Goal: Task Accomplishment & Management: Use online tool/utility

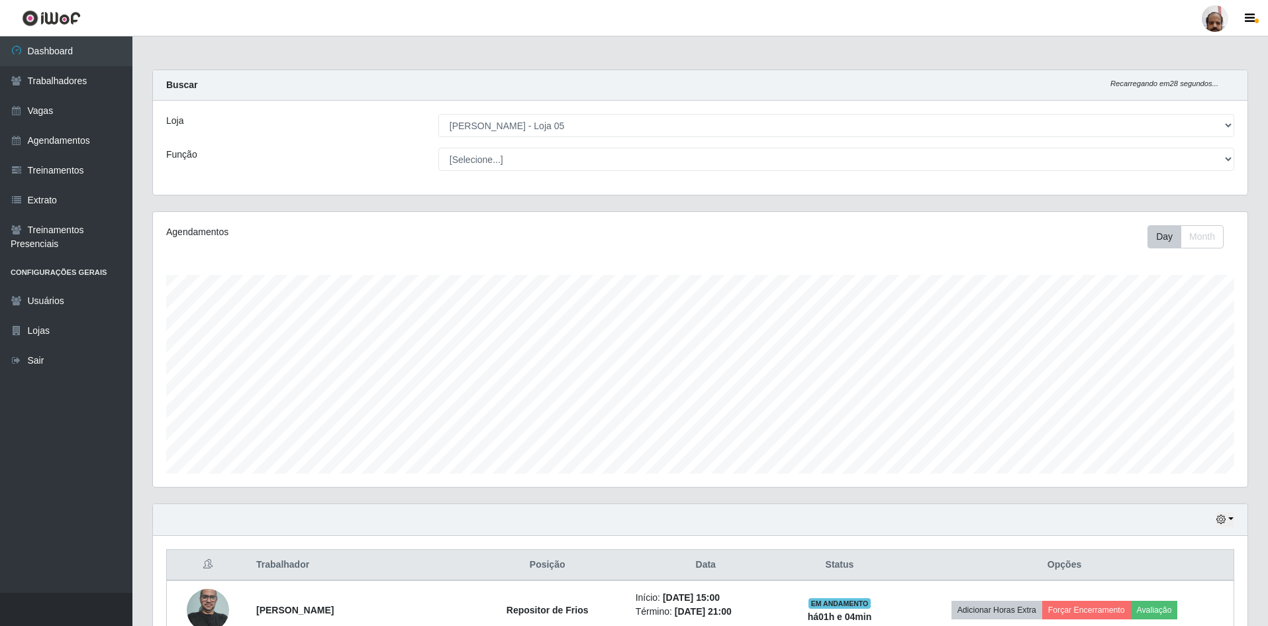
select select "252"
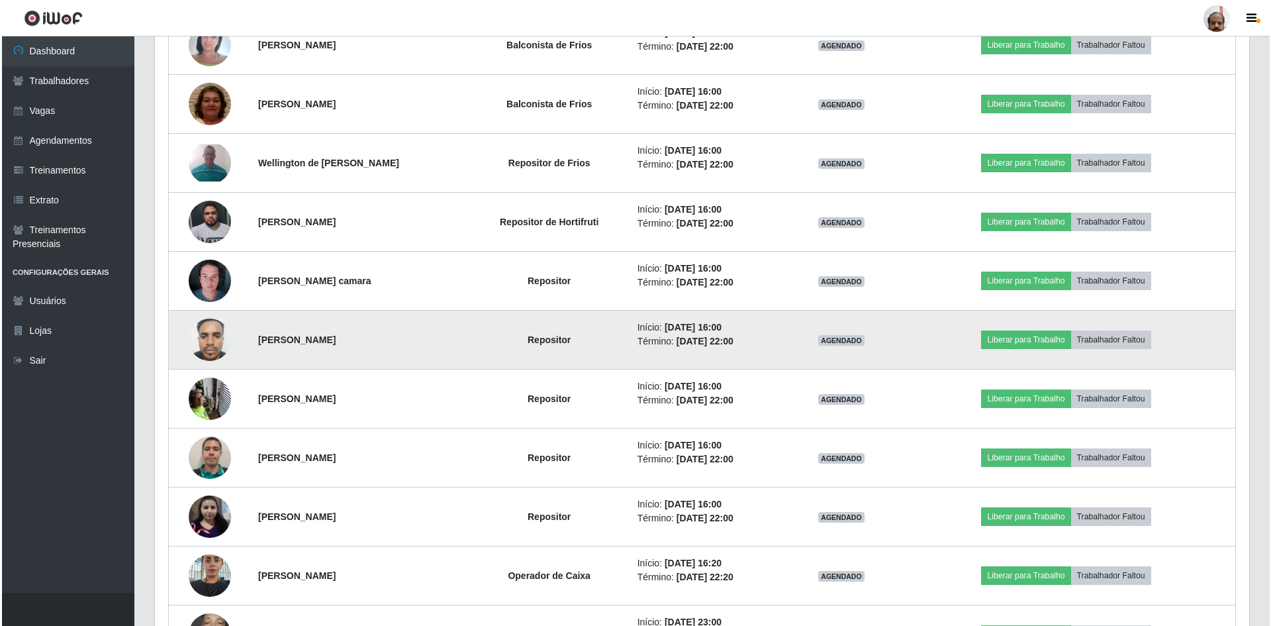
scroll to position [548, 0]
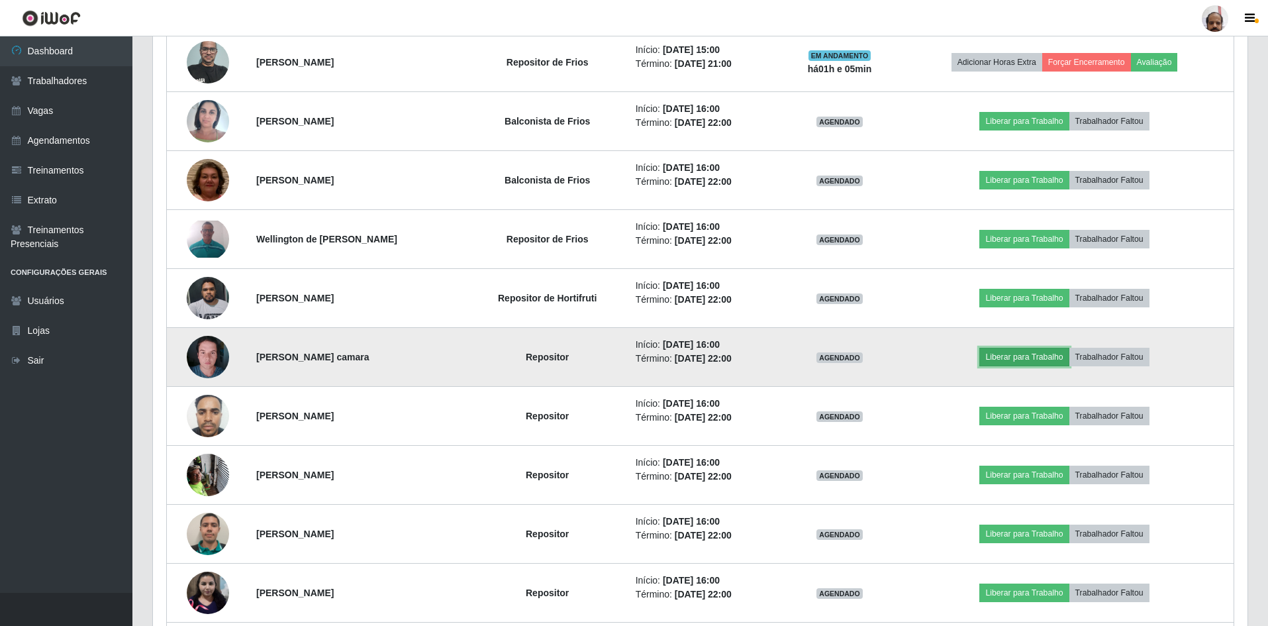
click at [1054, 358] on button "Liberar para Trabalho" at bounding box center [1023, 357] width 89 height 19
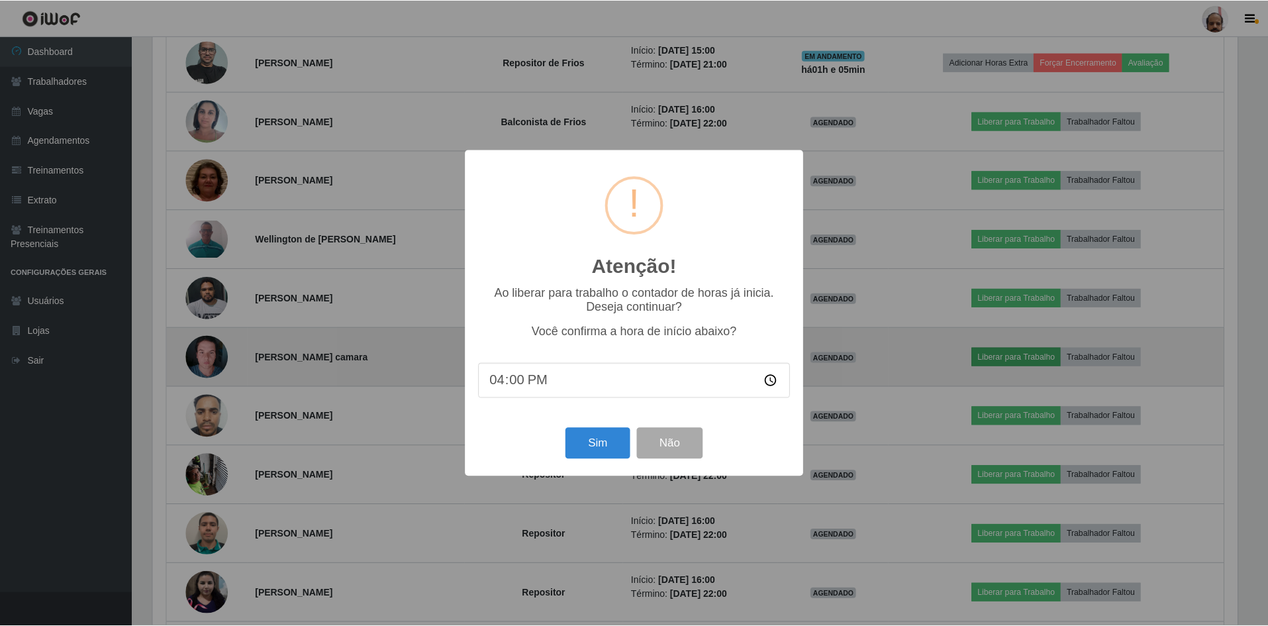
scroll to position [275, 1088]
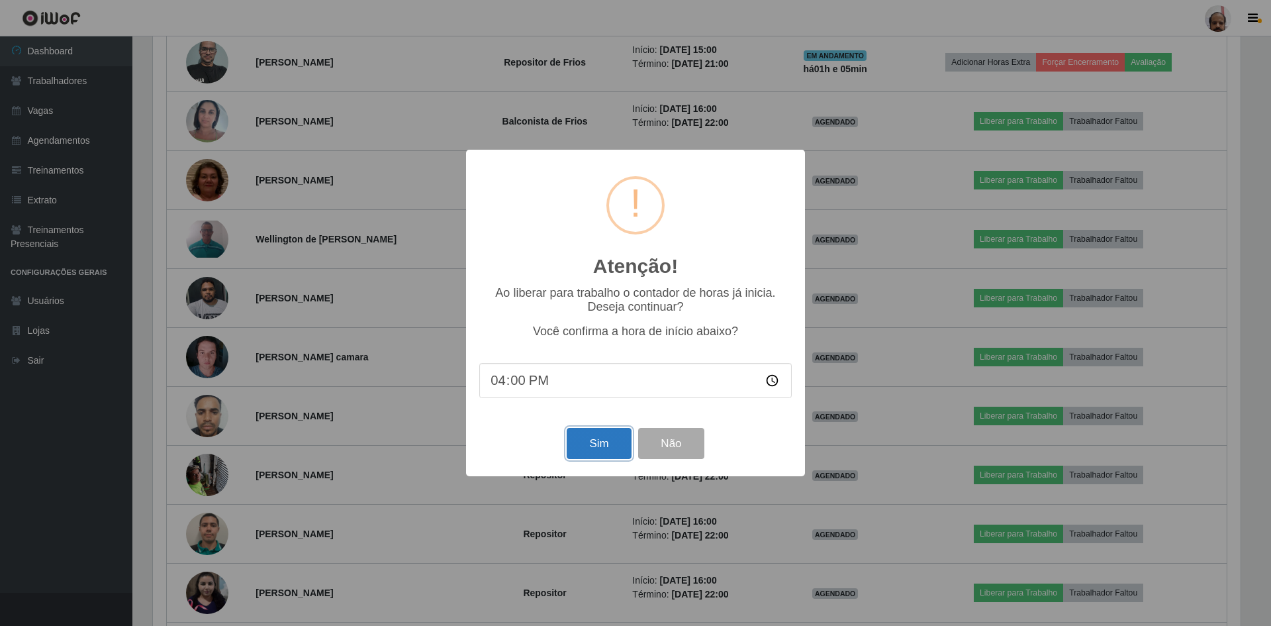
click at [584, 452] on button "Sim" at bounding box center [599, 443] width 64 height 31
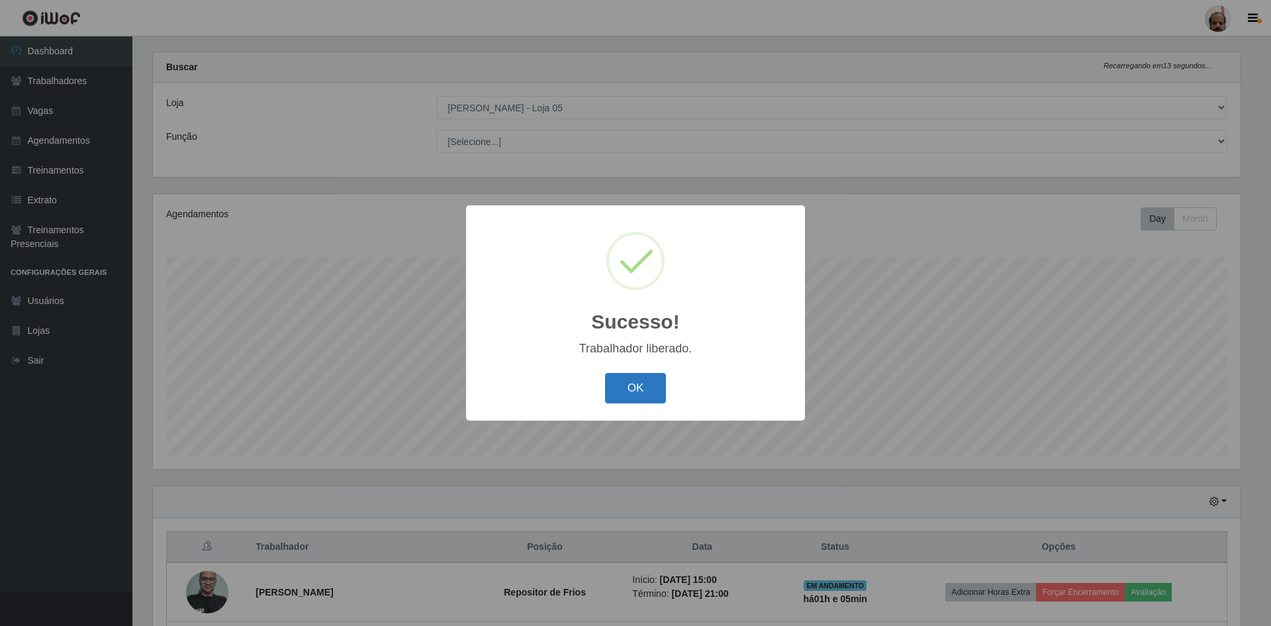
click at [641, 397] on button "OK" at bounding box center [636, 388] width 62 height 31
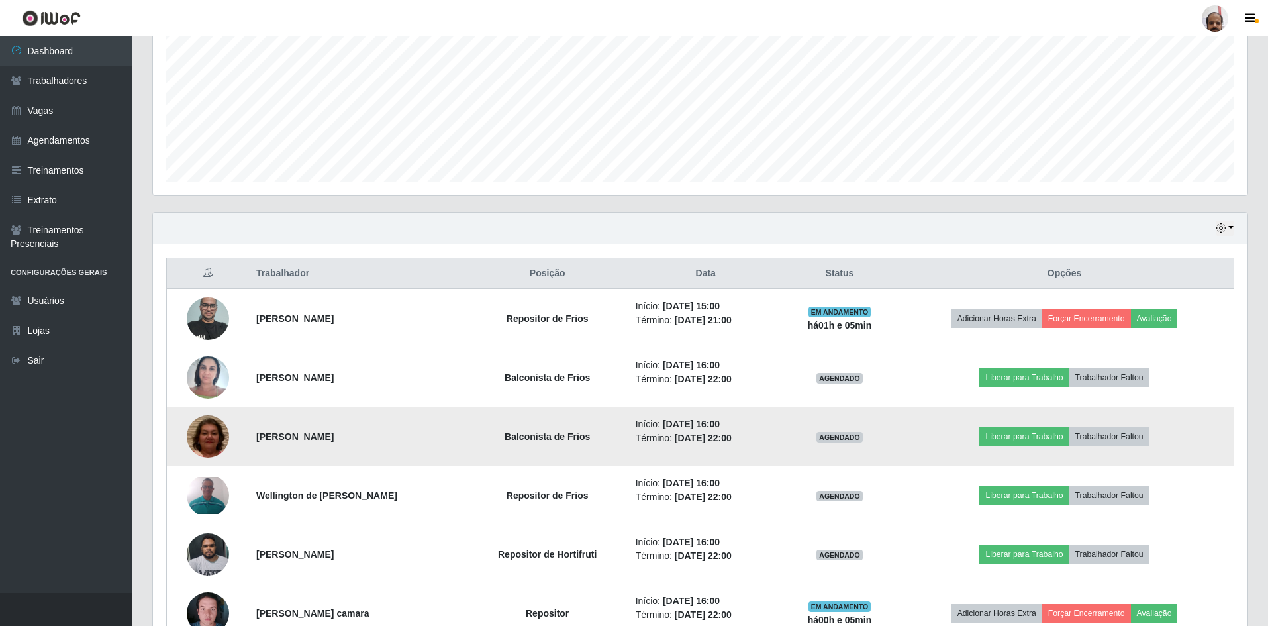
scroll to position [349, 0]
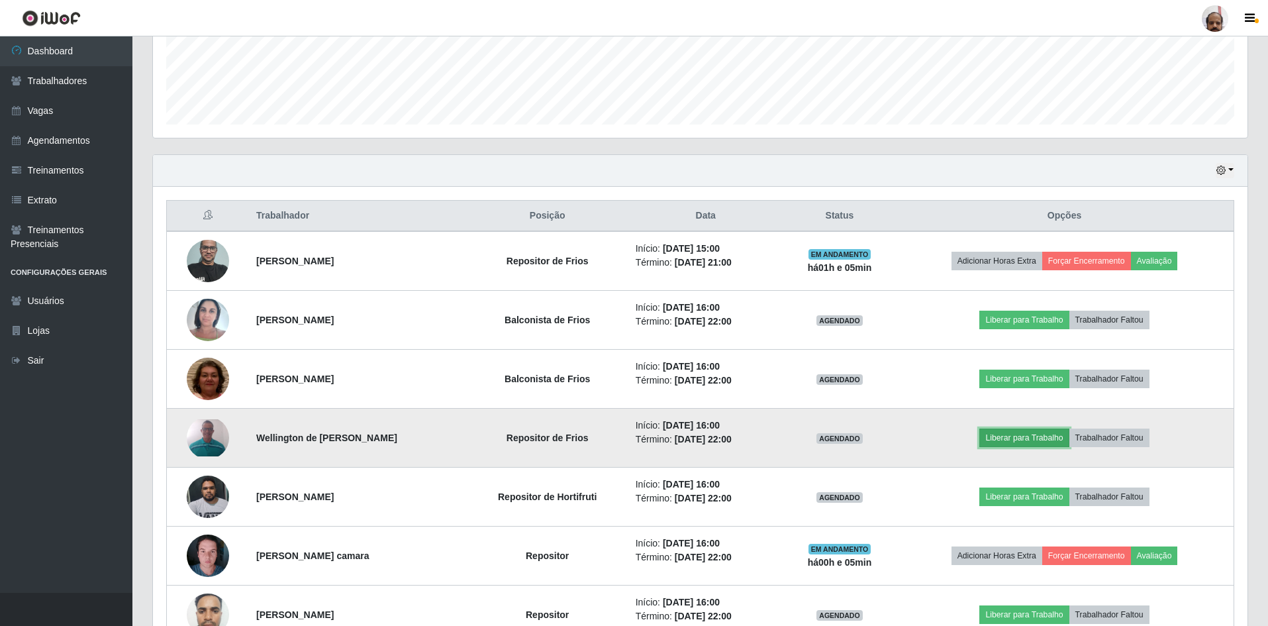
click at [1052, 442] on button "Liberar para Trabalho" at bounding box center [1023, 437] width 89 height 19
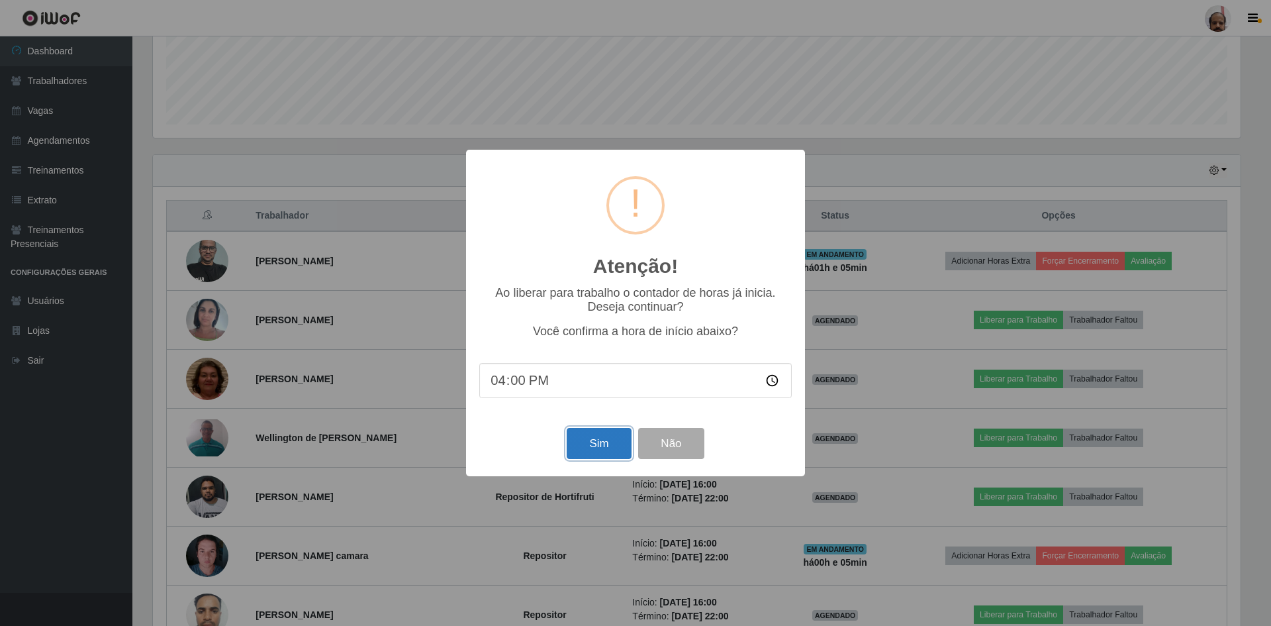
click at [598, 457] on button "Sim" at bounding box center [599, 443] width 64 height 31
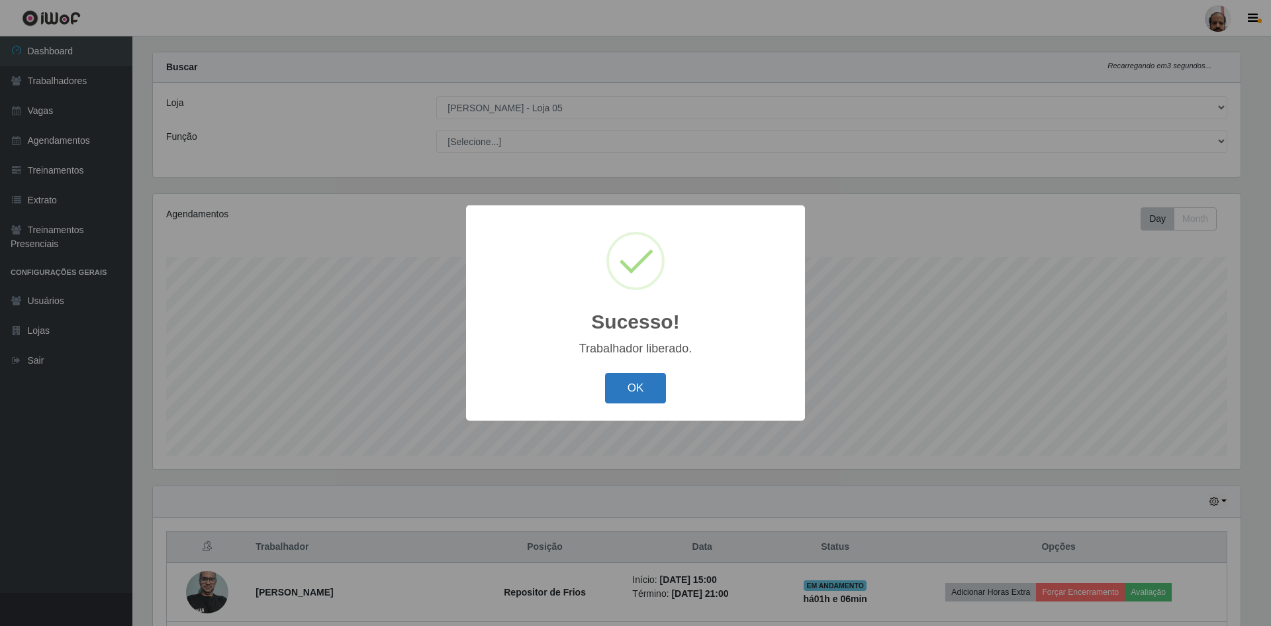
click at [638, 400] on button "OK" at bounding box center [636, 388] width 62 height 31
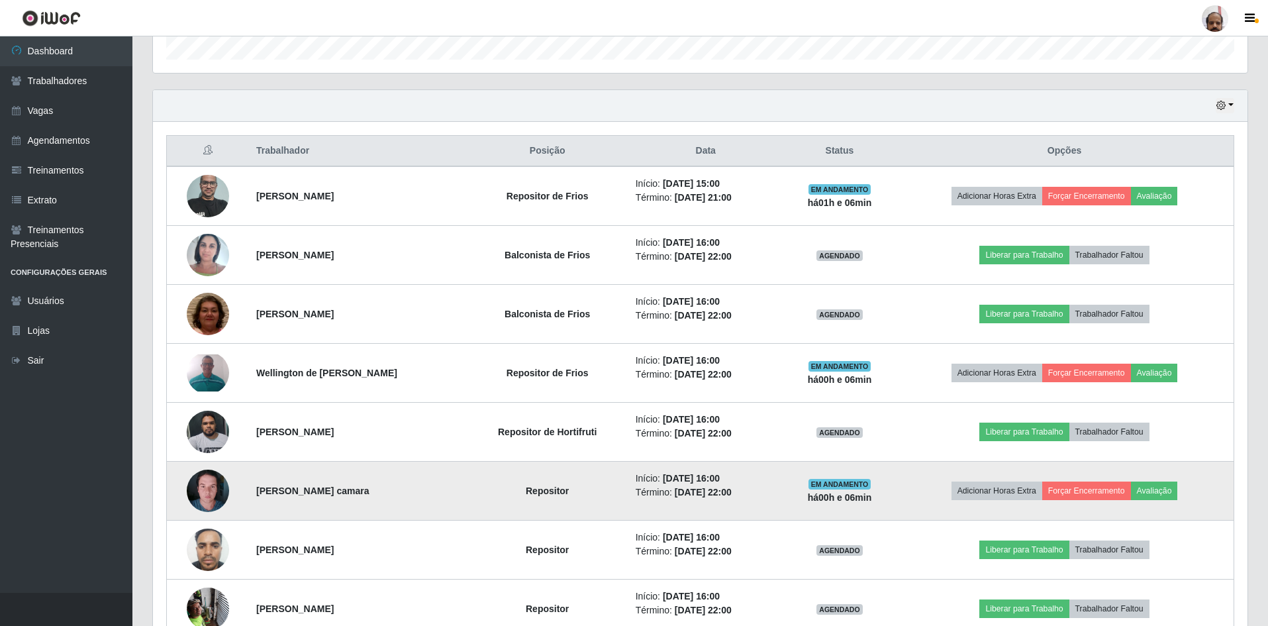
scroll to position [415, 0]
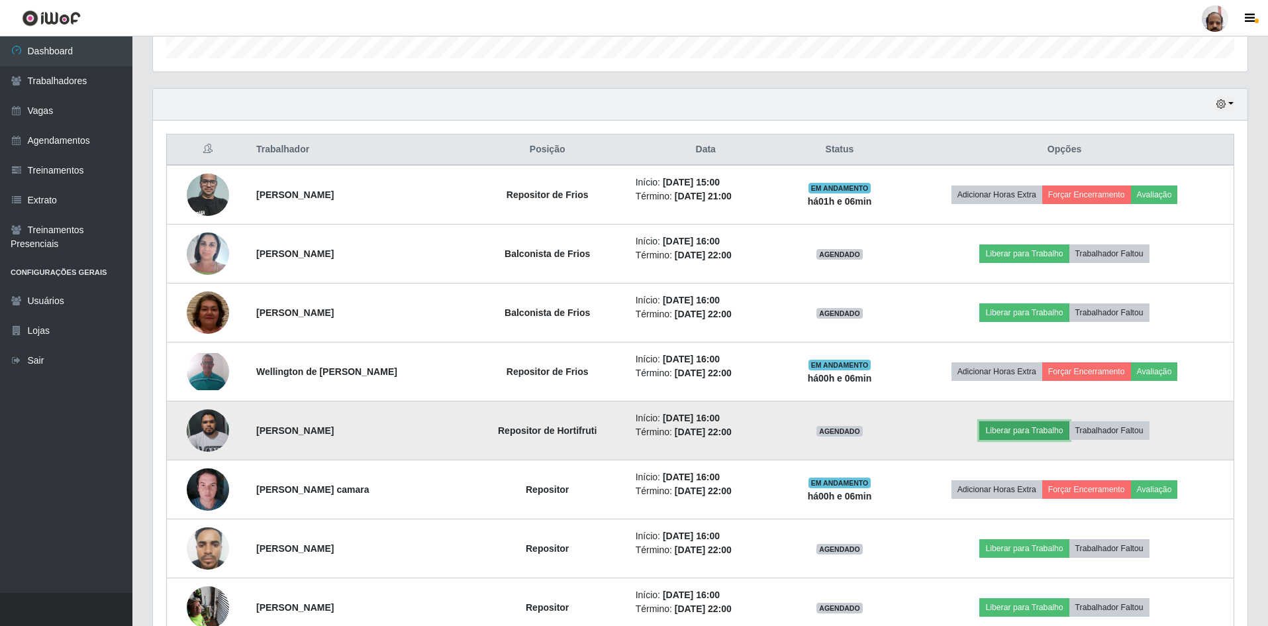
click at [1031, 431] on button "Liberar para Trabalho" at bounding box center [1023, 430] width 89 height 19
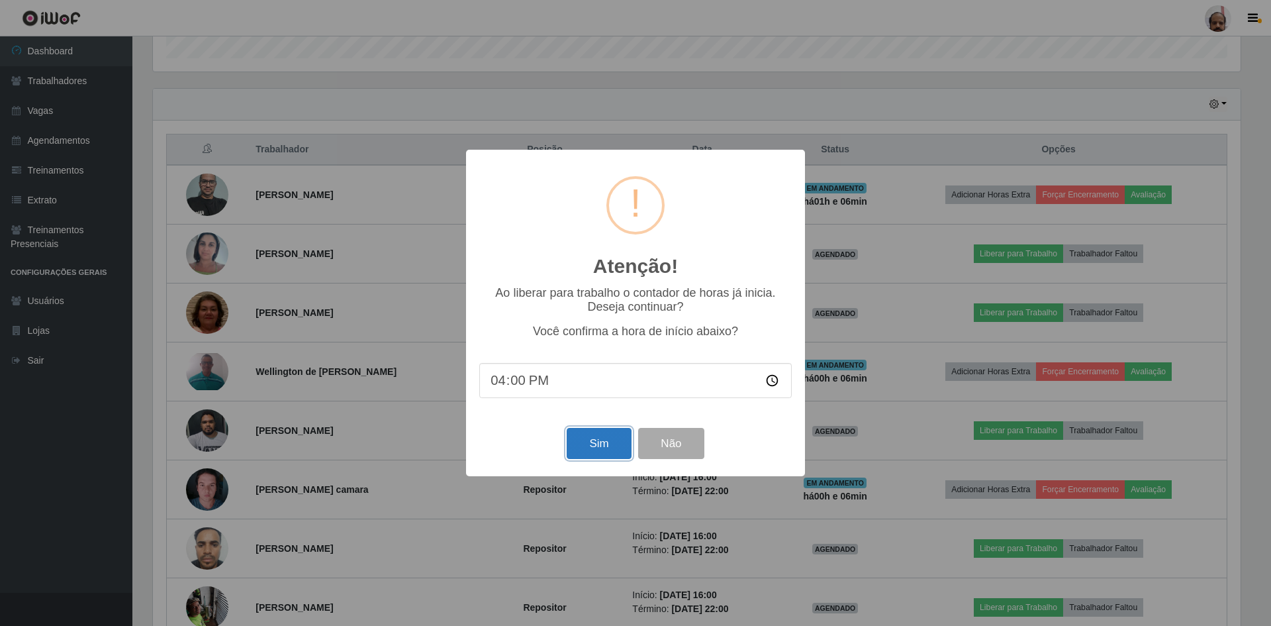
click at [613, 456] on button "Sim" at bounding box center [599, 443] width 64 height 31
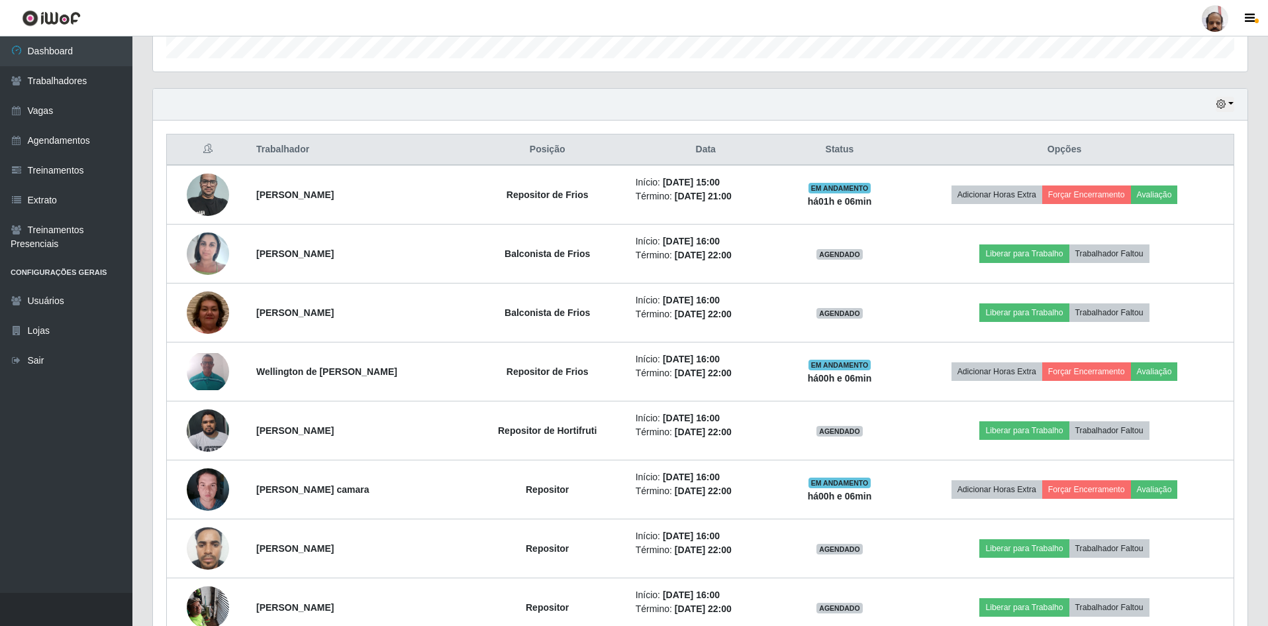
scroll to position [0, 0]
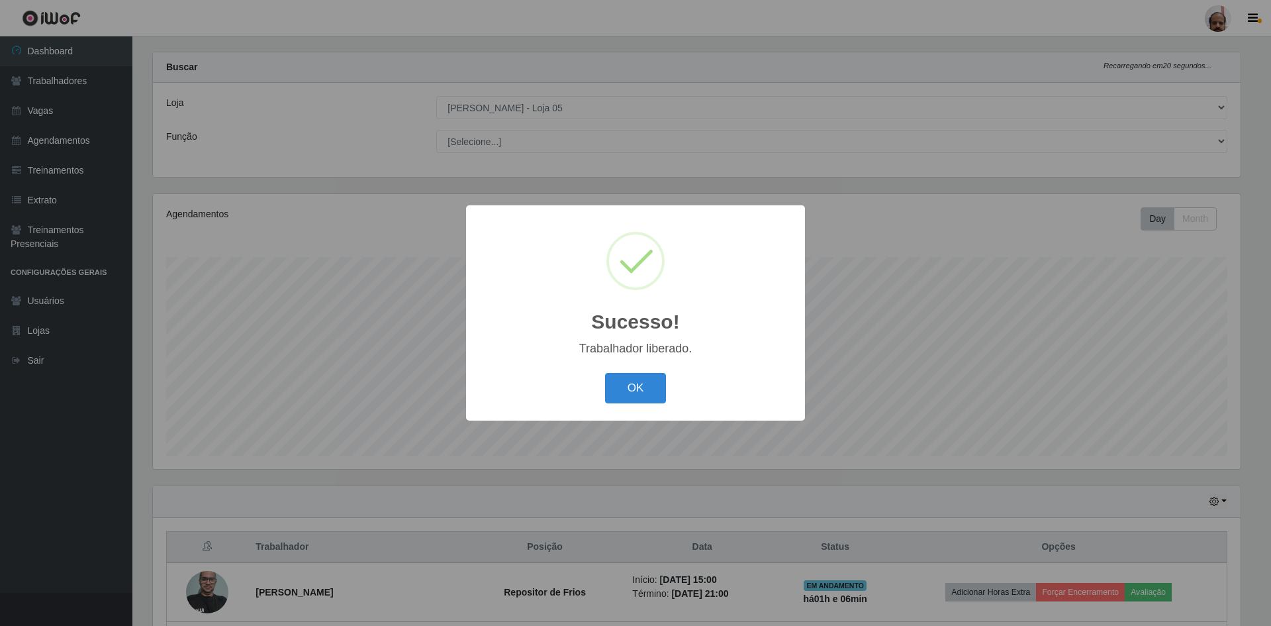
click at [630, 398] on button "OK" at bounding box center [636, 388] width 62 height 31
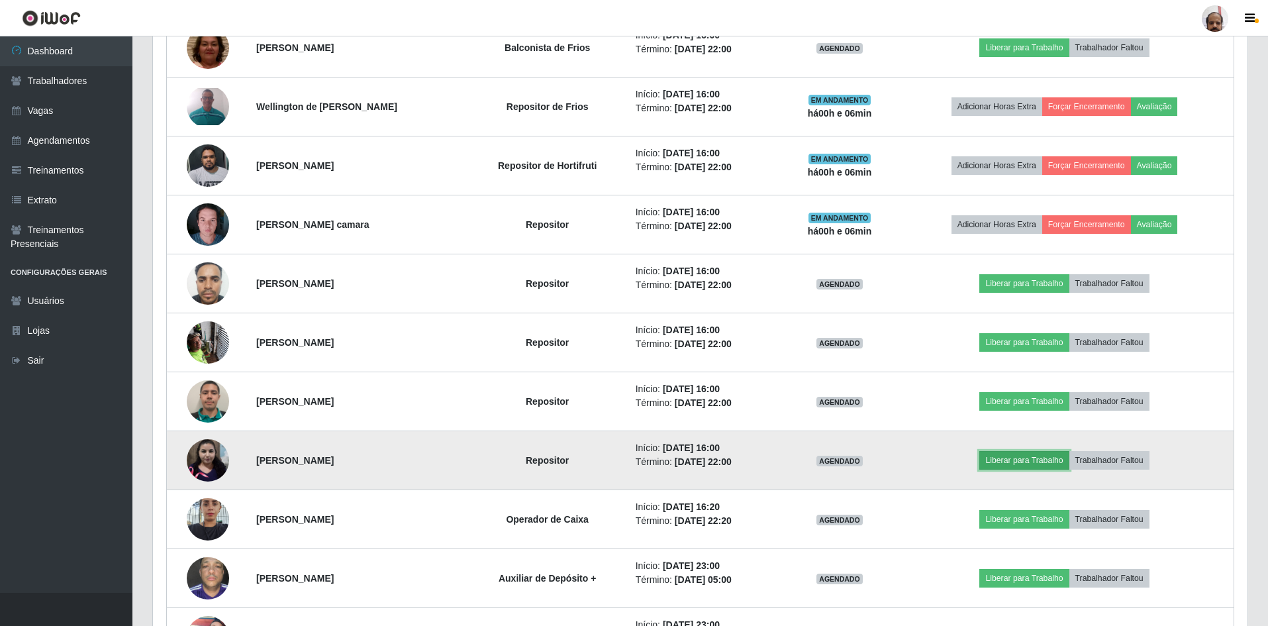
click at [1029, 464] on button "Liberar para Trabalho" at bounding box center [1023, 460] width 89 height 19
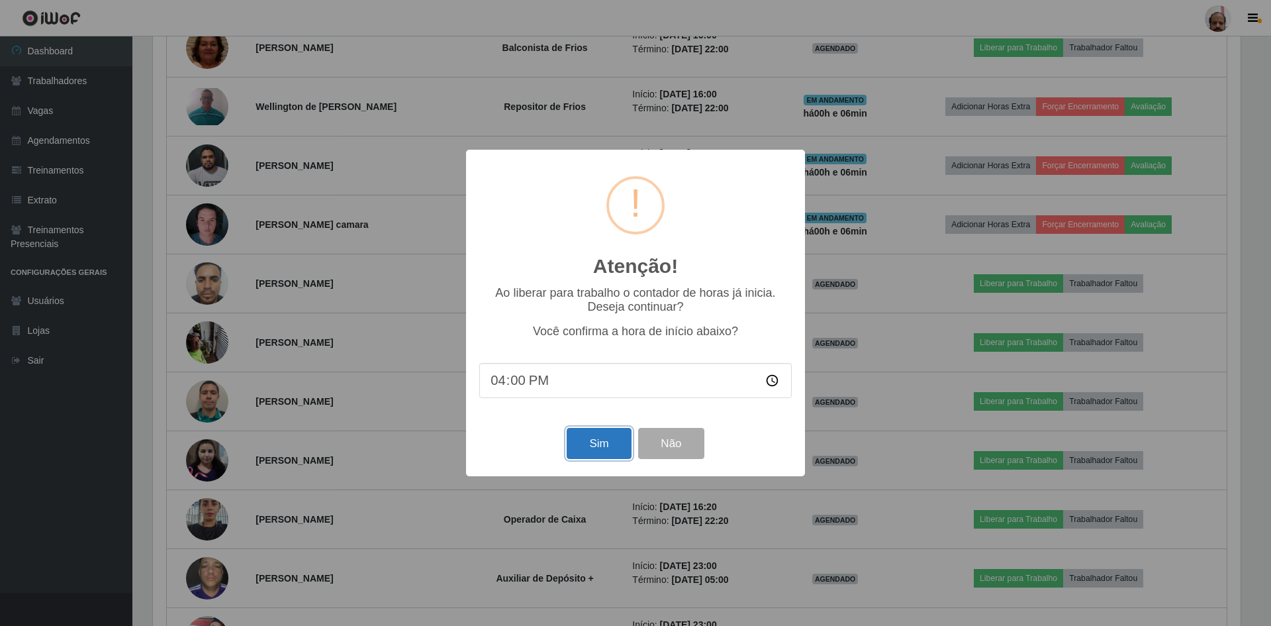
click at [587, 452] on button "Sim" at bounding box center [599, 443] width 64 height 31
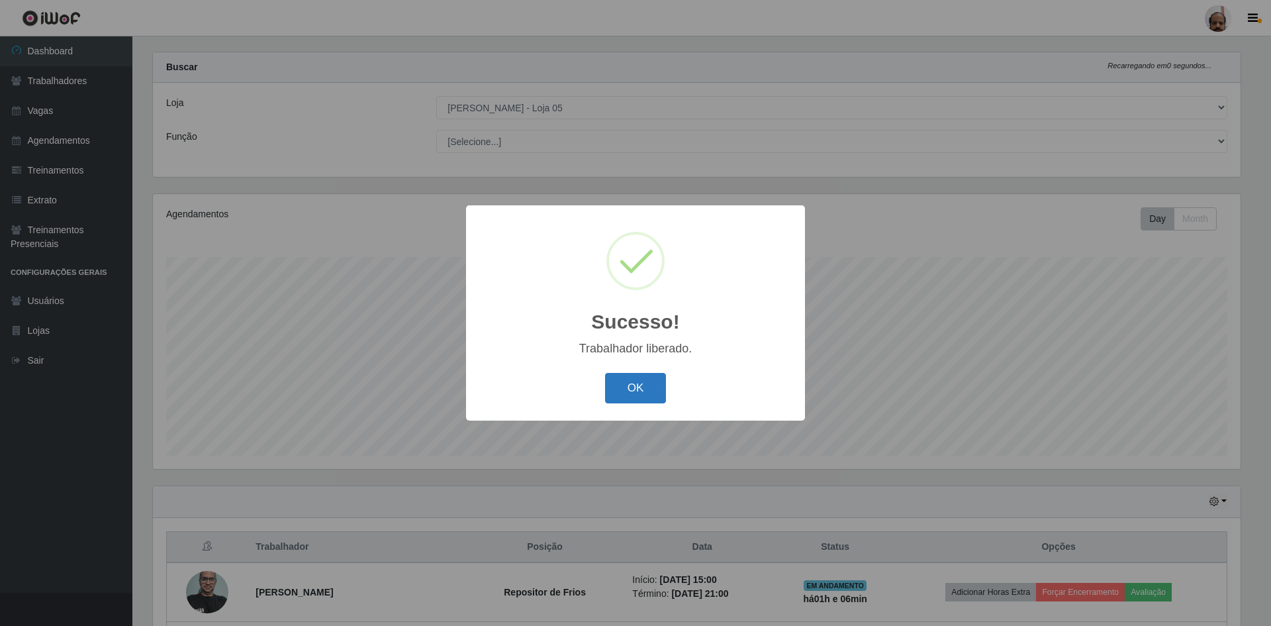
click at [621, 393] on button "OK" at bounding box center [636, 388] width 62 height 31
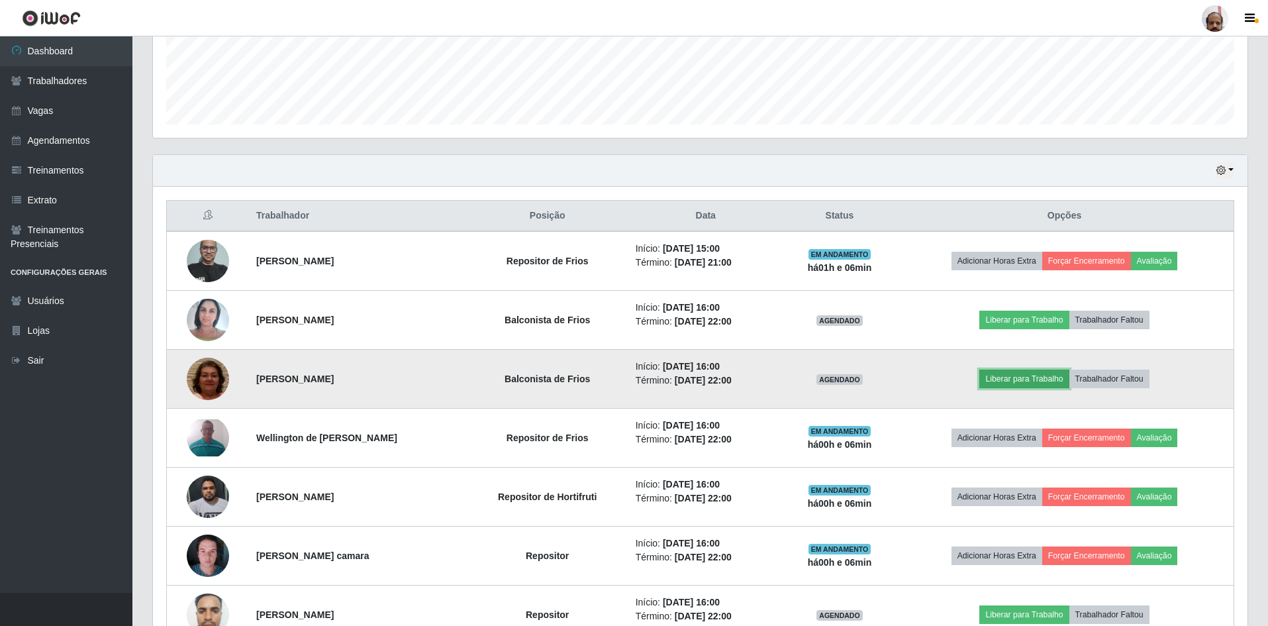
click at [1033, 381] on button "Liberar para Trabalho" at bounding box center [1023, 378] width 89 height 19
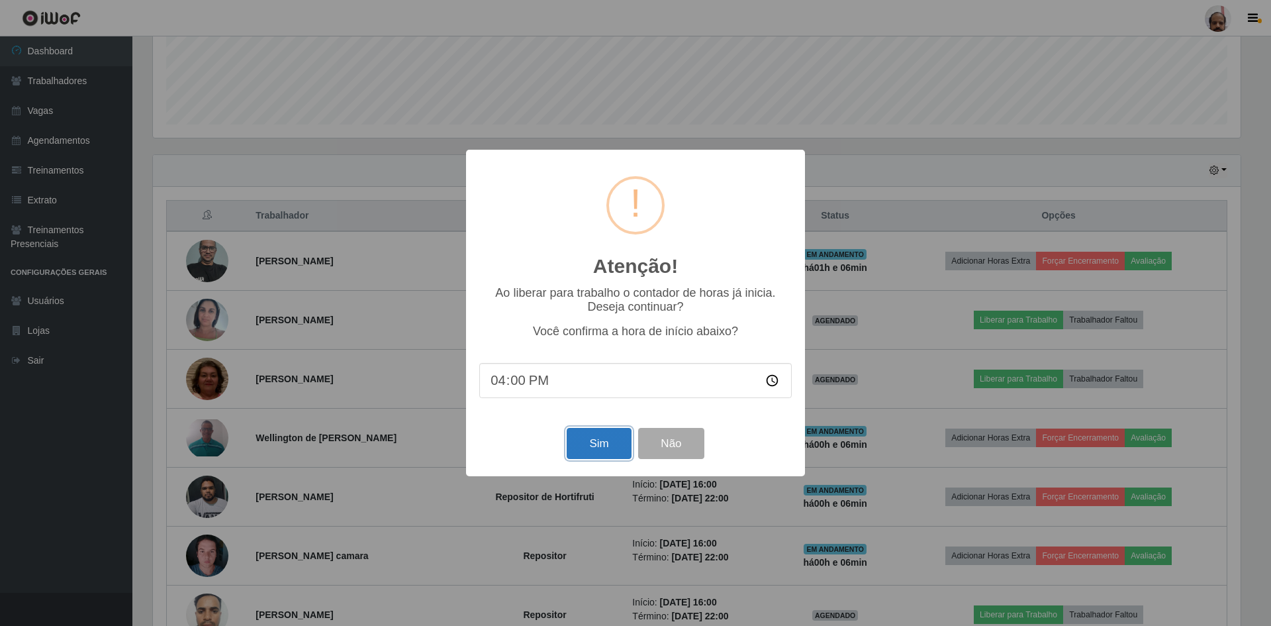
click at [603, 449] on button "Sim" at bounding box center [599, 443] width 64 height 31
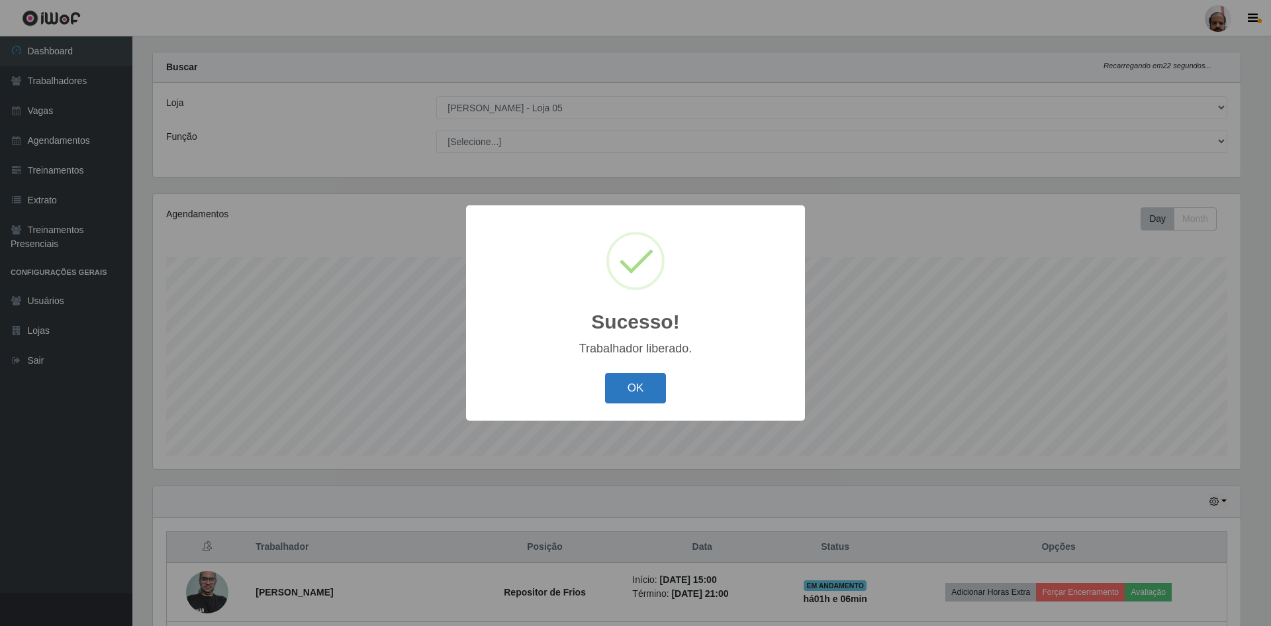
click at [635, 399] on button "OK" at bounding box center [636, 388] width 62 height 31
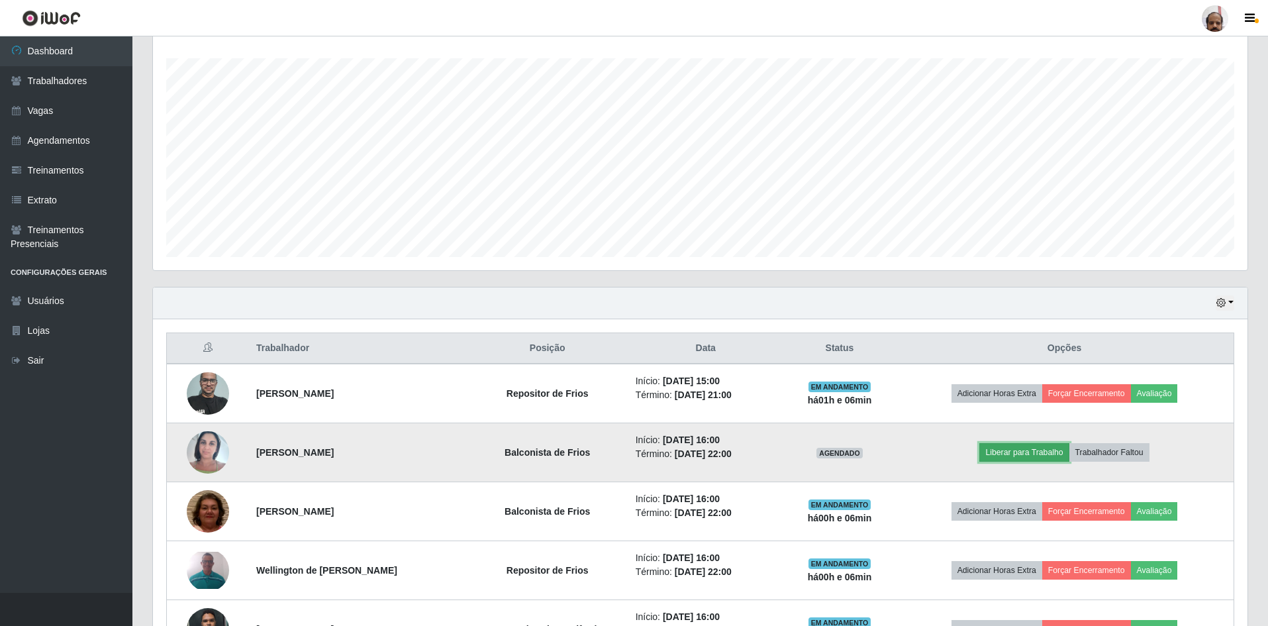
click at [1034, 457] on button "Liberar para Trabalho" at bounding box center [1023, 452] width 89 height 19
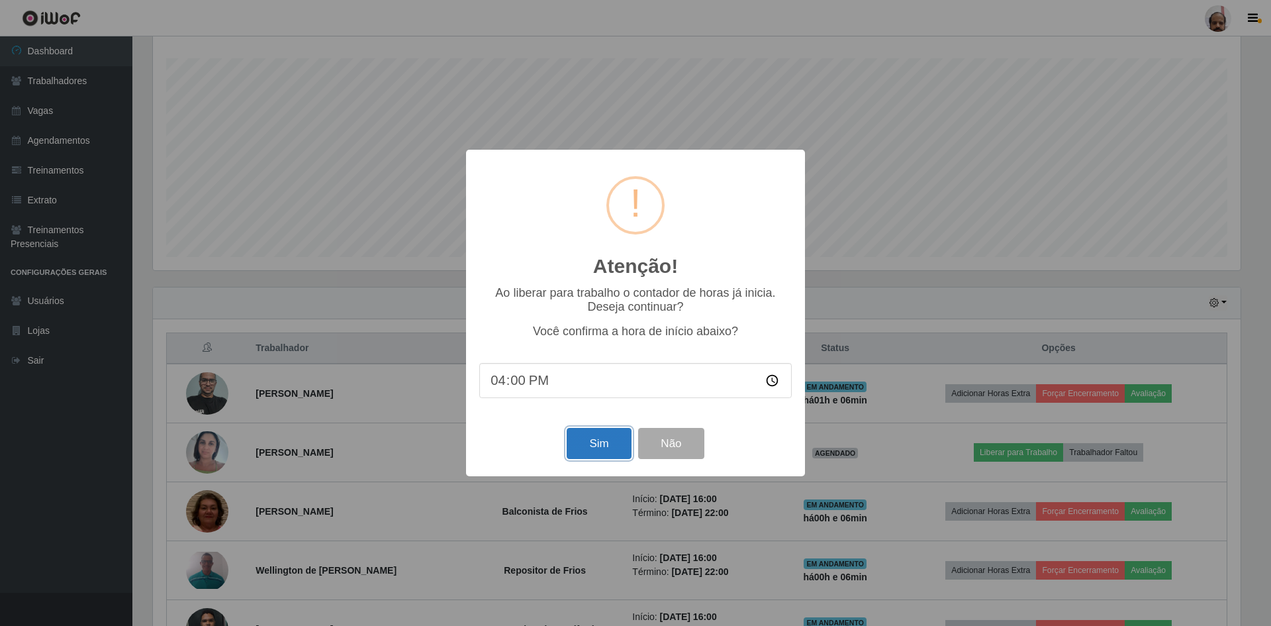
click at [609, 446] on button "Sim" at bounding box center [599, 443] width 64 height 31
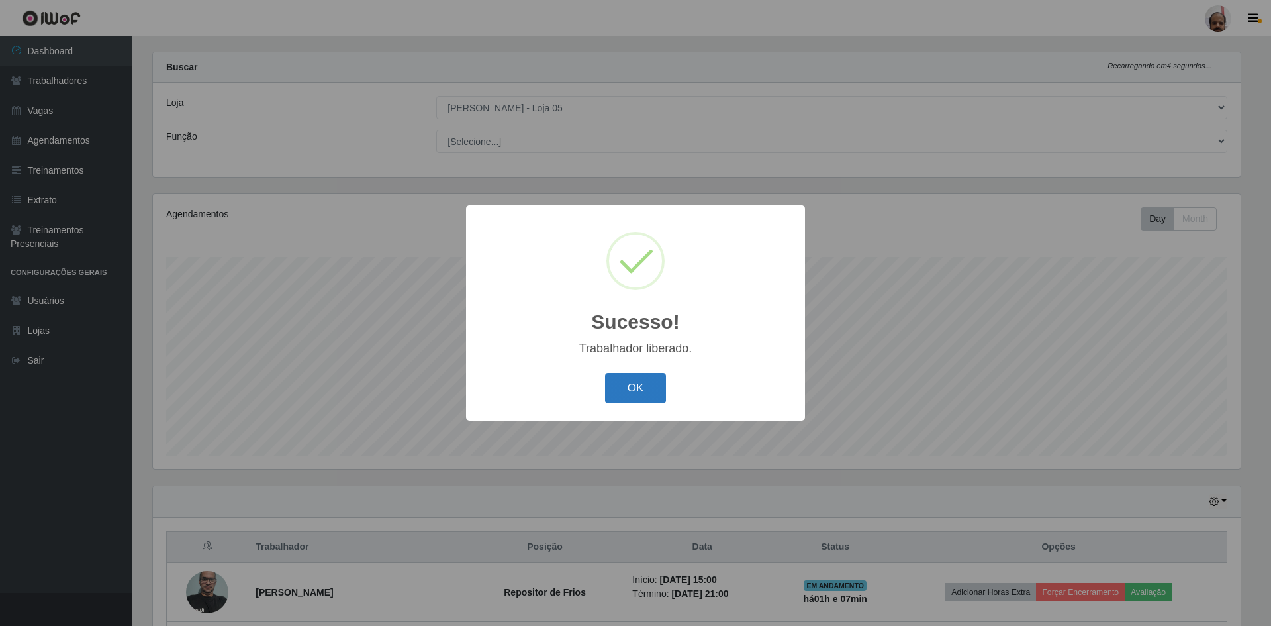
click at [632, 396] on button "OK" at bounding box center [636, 388] width 62 height 31
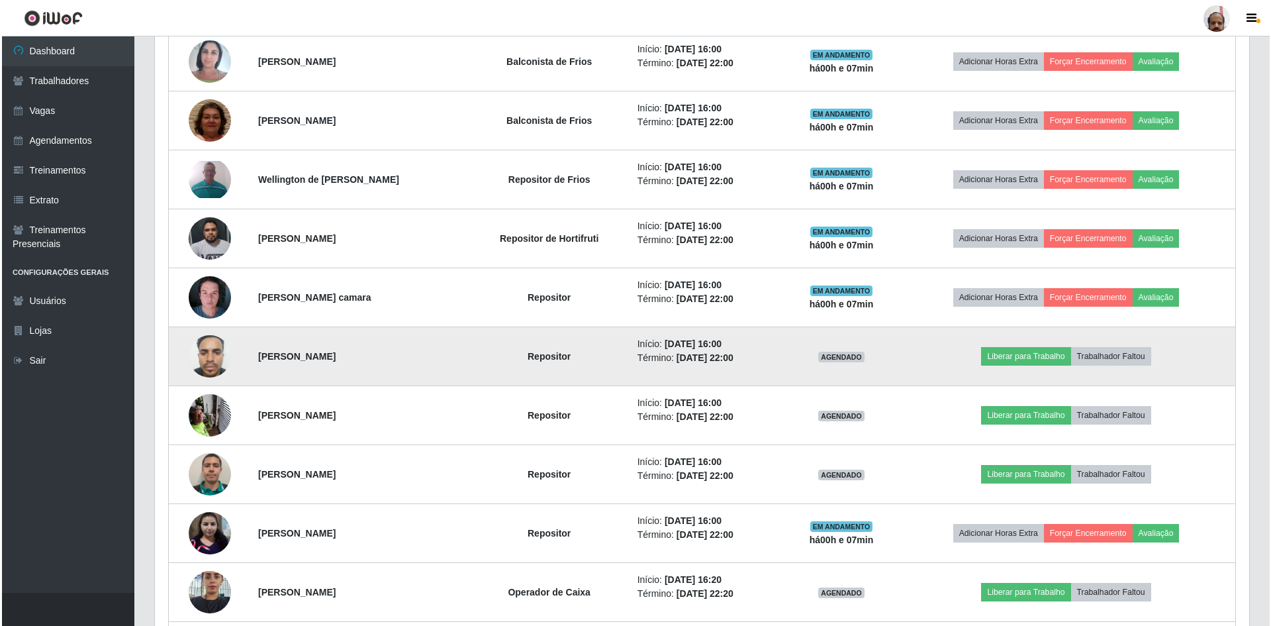
scroll to position [608, 0]
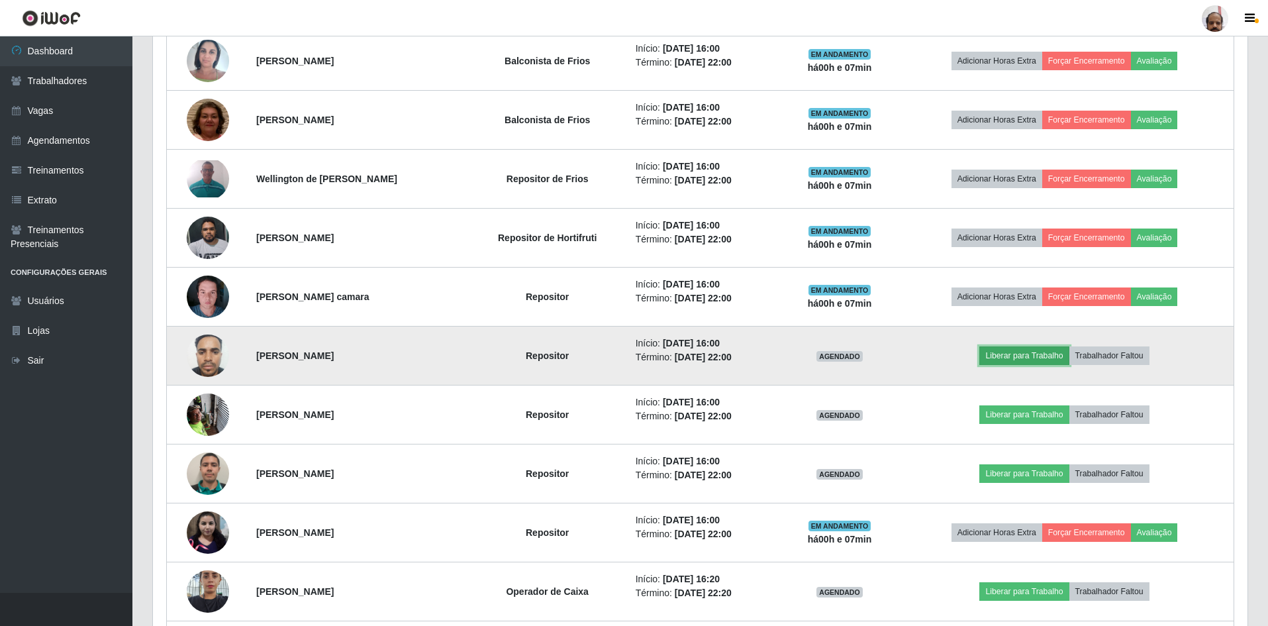
click at [1032, 356] on button "Liberar para Trabalho" at bounding box center [1023, 355] width 89 height 19
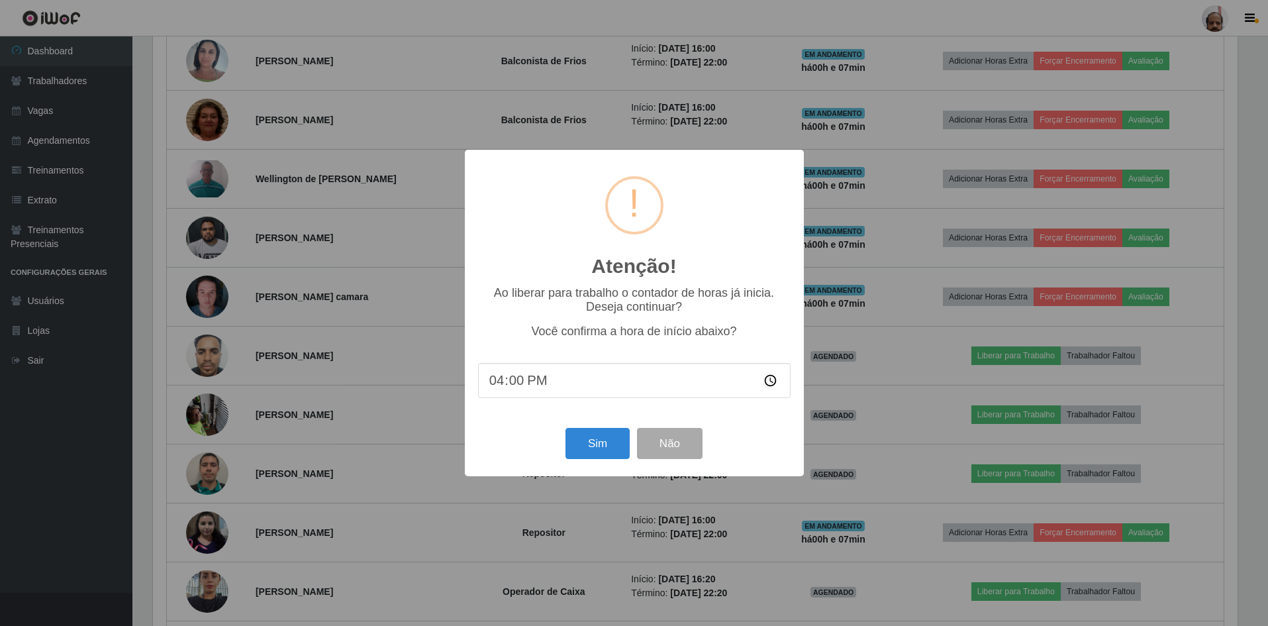
scroll to position [275, 1088]
click at [603, 456] on button "Sim" at bounding box center [599, 443] width 64 height 31
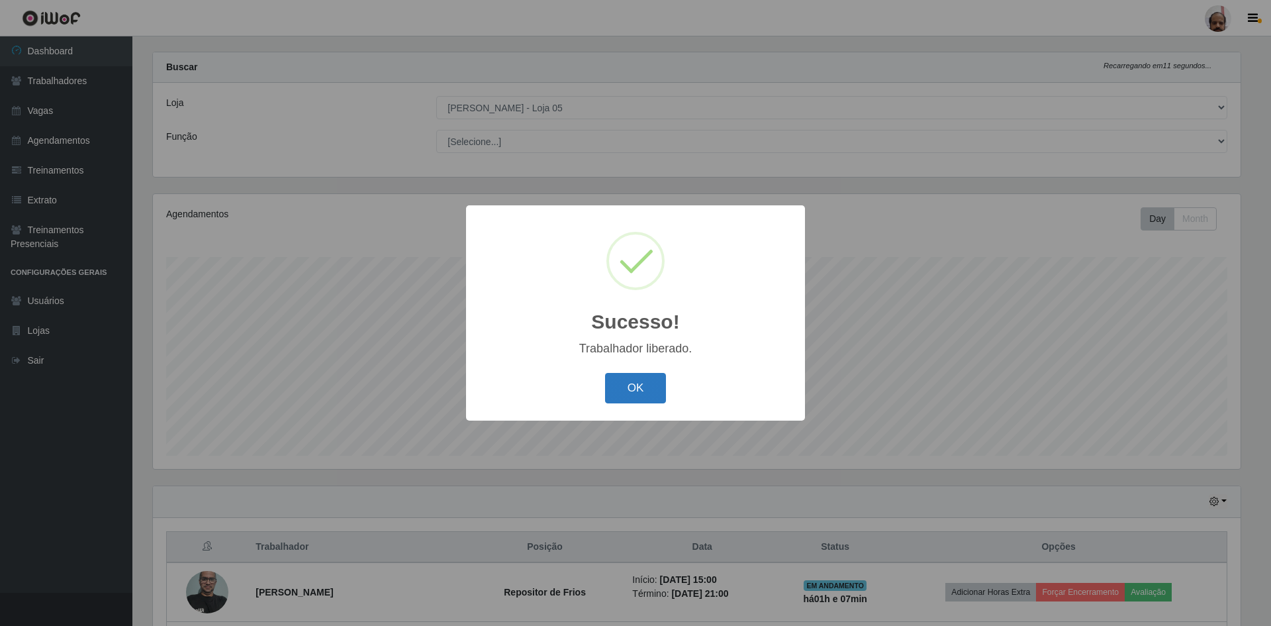
click at [628, 397] on button "OK" at bounding box center [636, 388] width 62 height 31
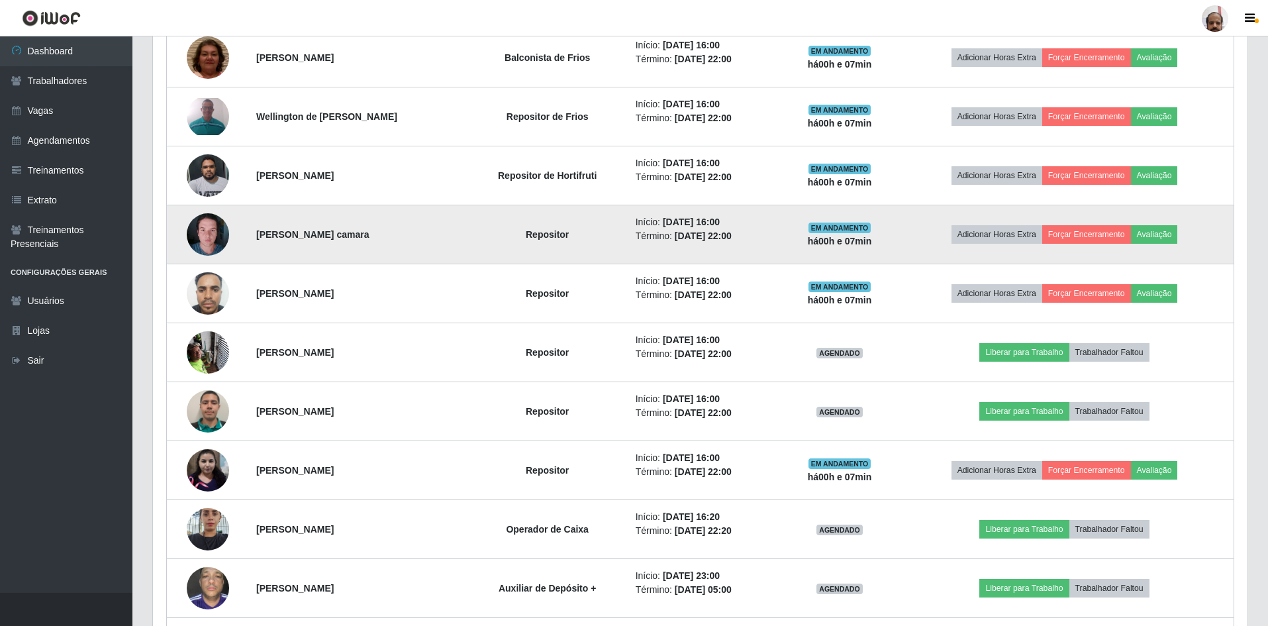
scroll to position [680, 0]
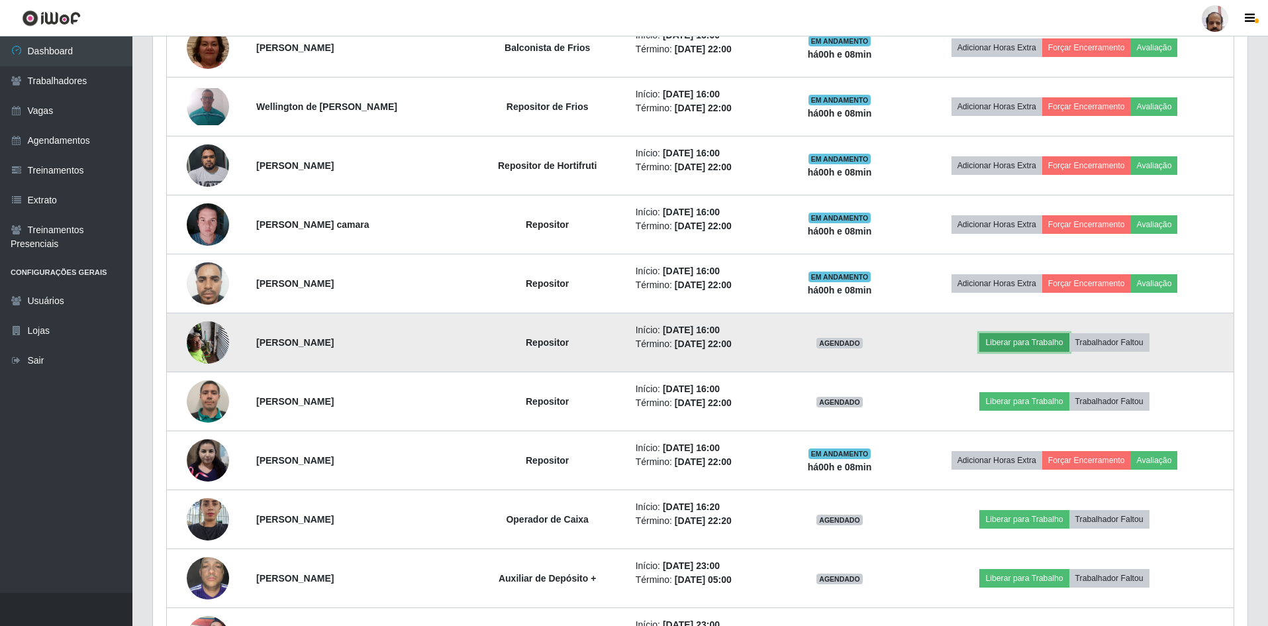
click at [1024, 345] on button "Liberar para Trabalho" at bounding box center [1023, 342] width 89 height 19
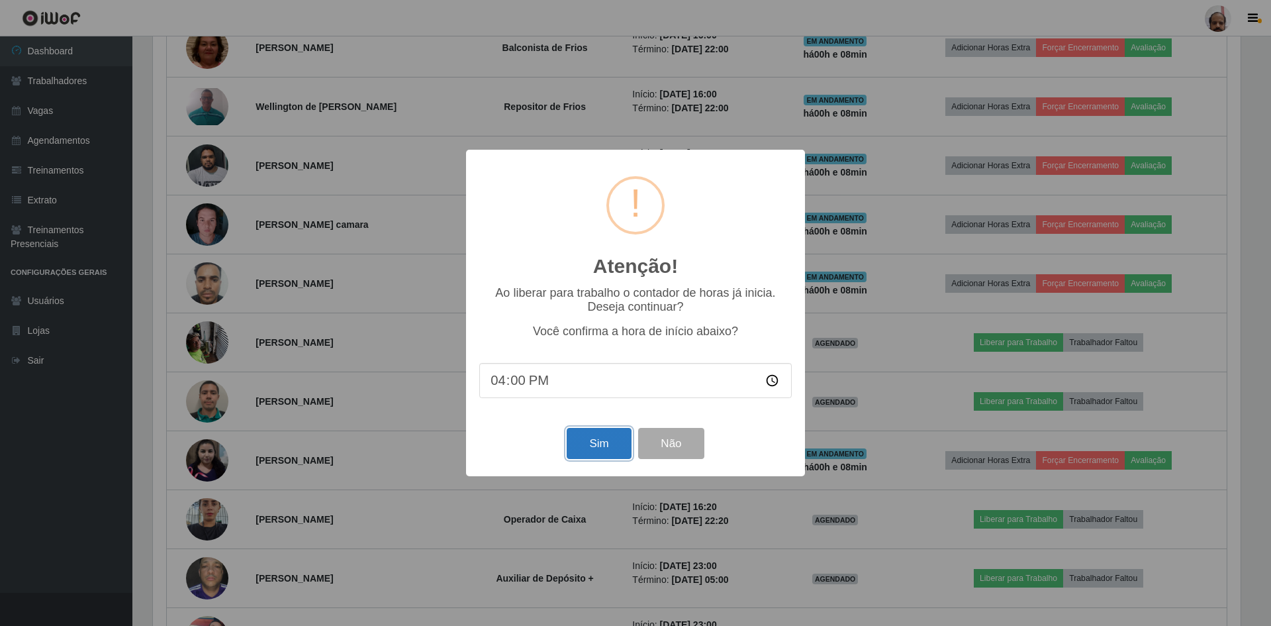
click at [596, 452] on button "Sim" at bounding box center [599, 443] width 64 height 31
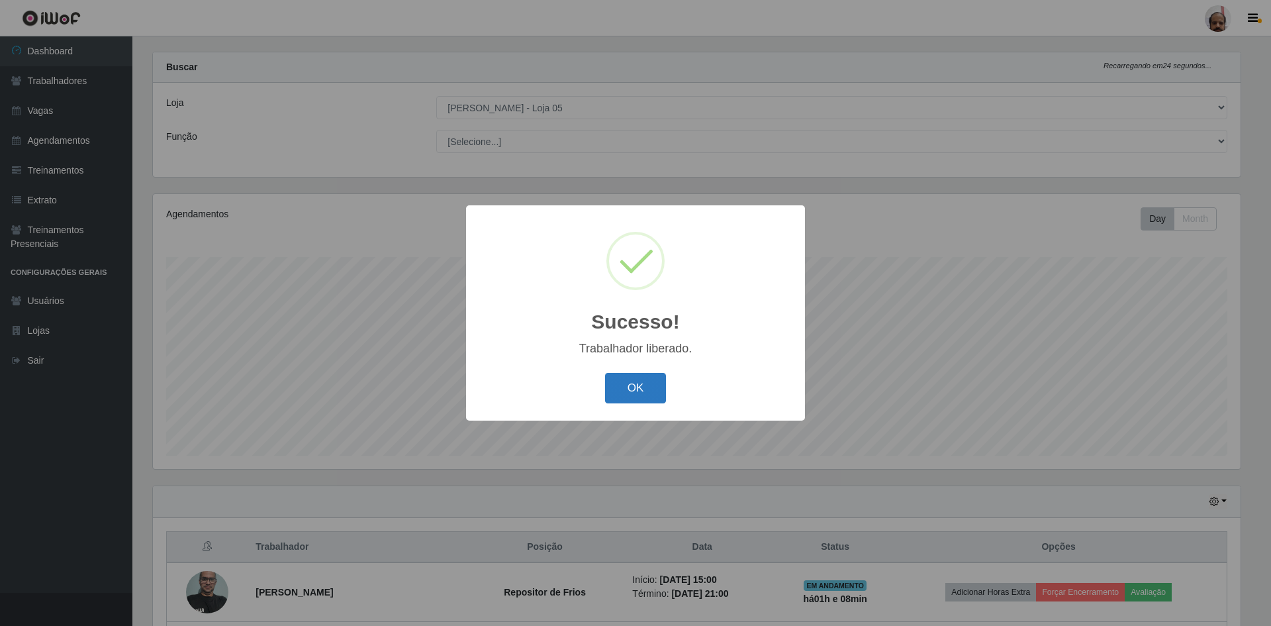
click at [634, 393] on button "OK" at bounding box center [636, 388] width 62 height 31
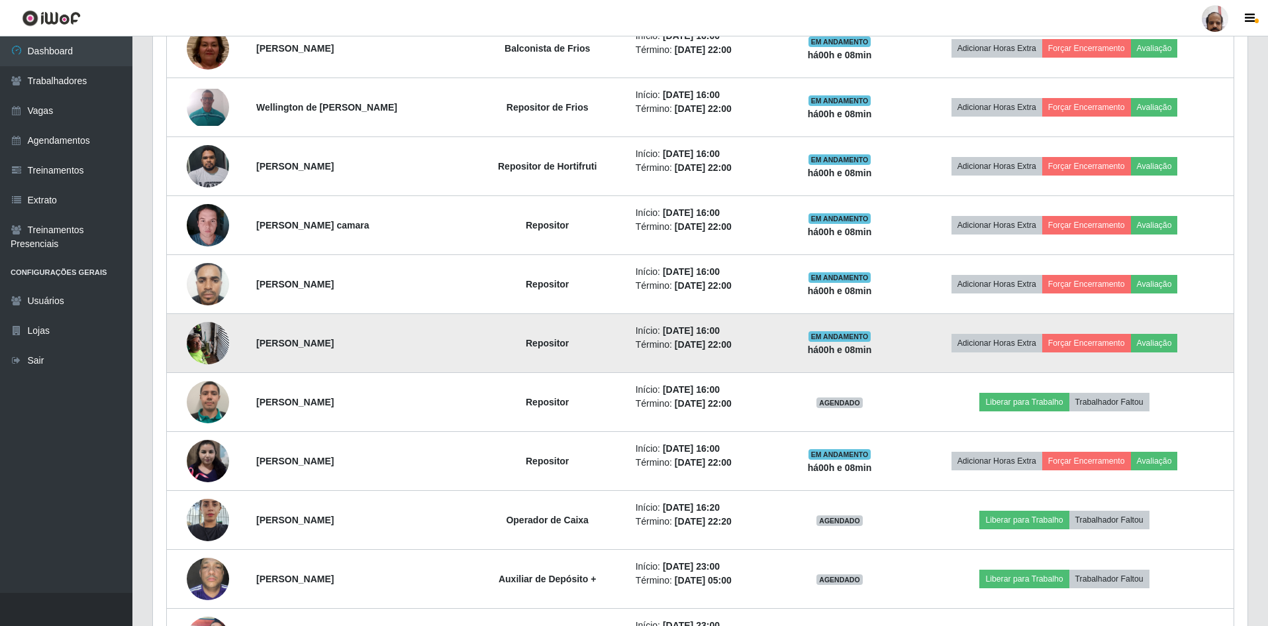
scroll to position [680, 0]
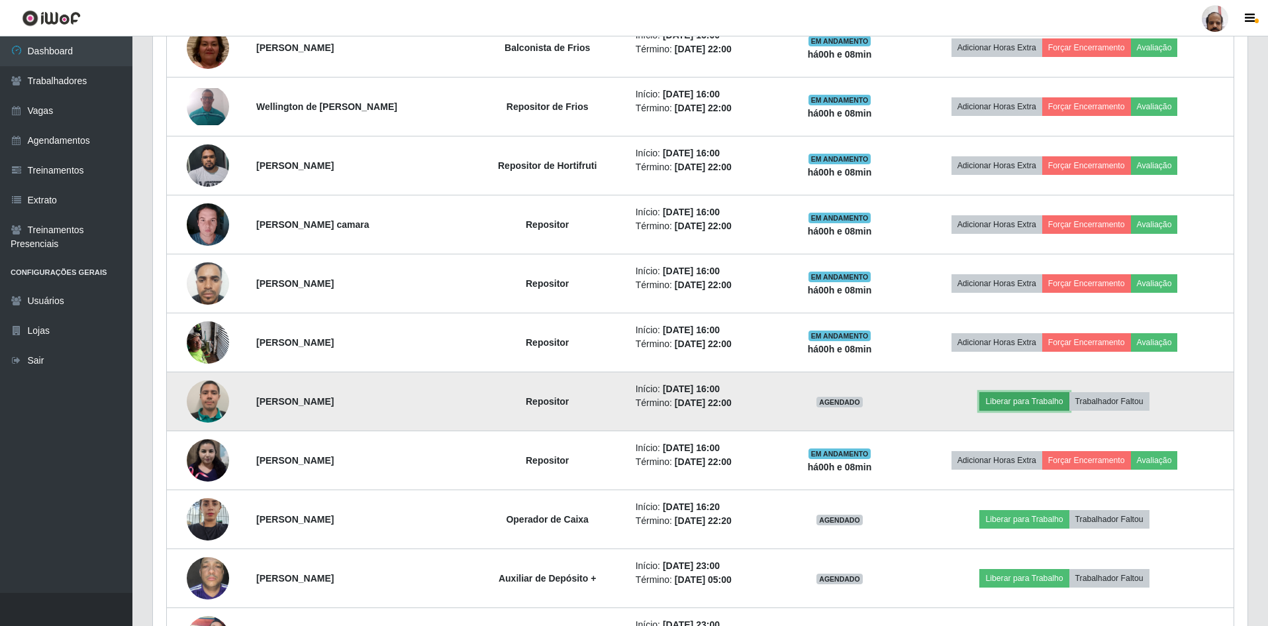
click at [1024, 405] on button "Liberar para Trabalho" at bounding box center [1023, 401] width 89 height 19
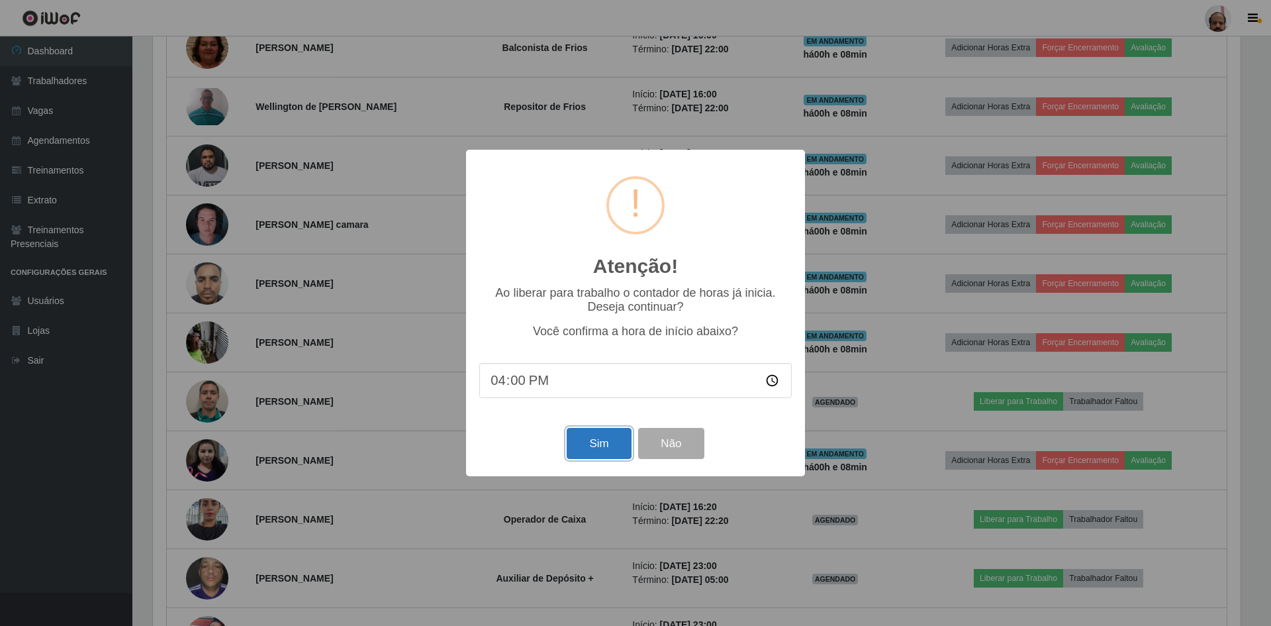
click at [587, 447] on button "Sim" at bounding box center [599, 443] width 64 height 31
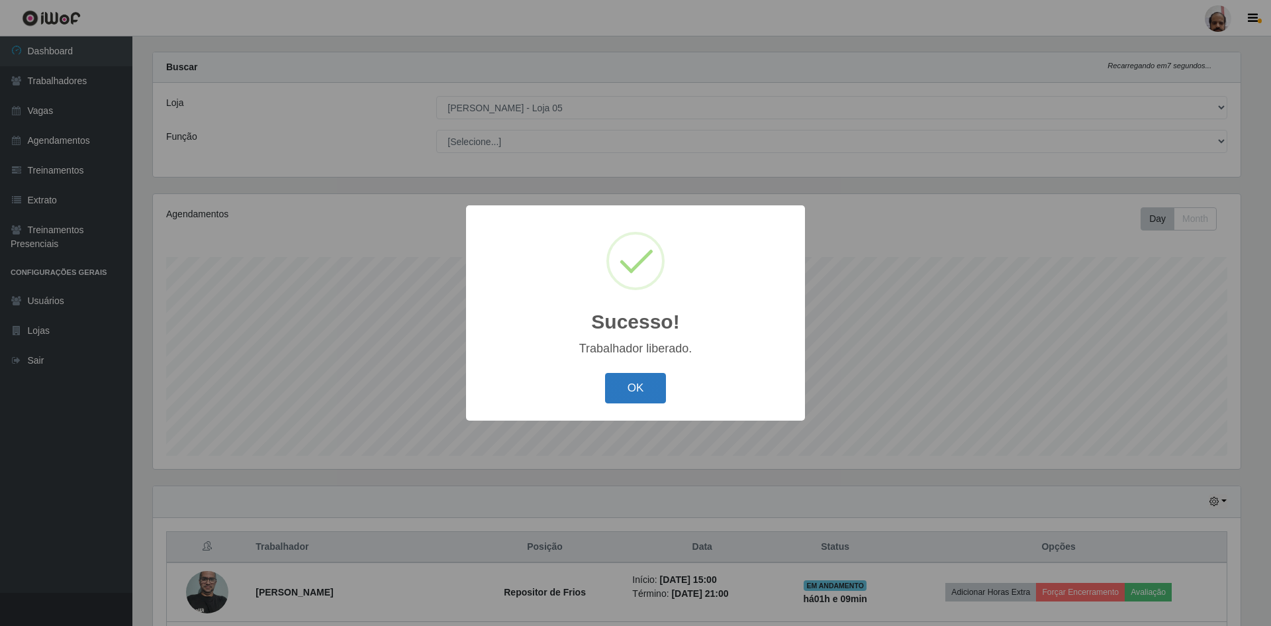
click at [626, 396] on button "OK" at bounding box center [636, 388] width 62 height 31
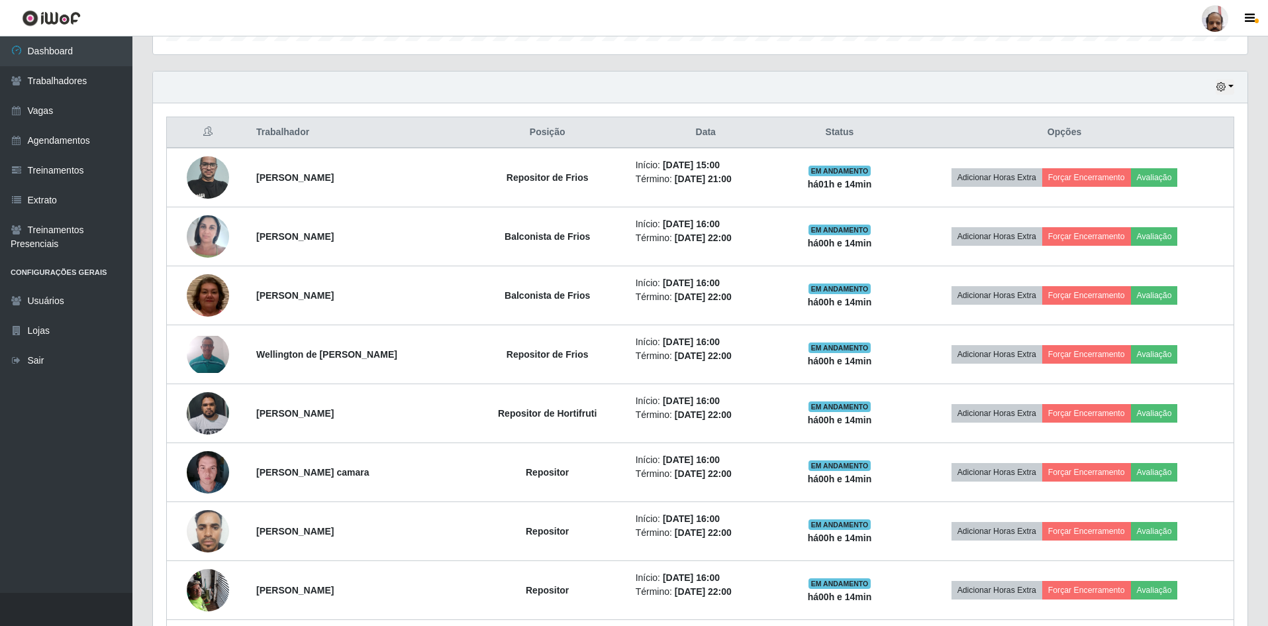
scroll to position [409, 0]
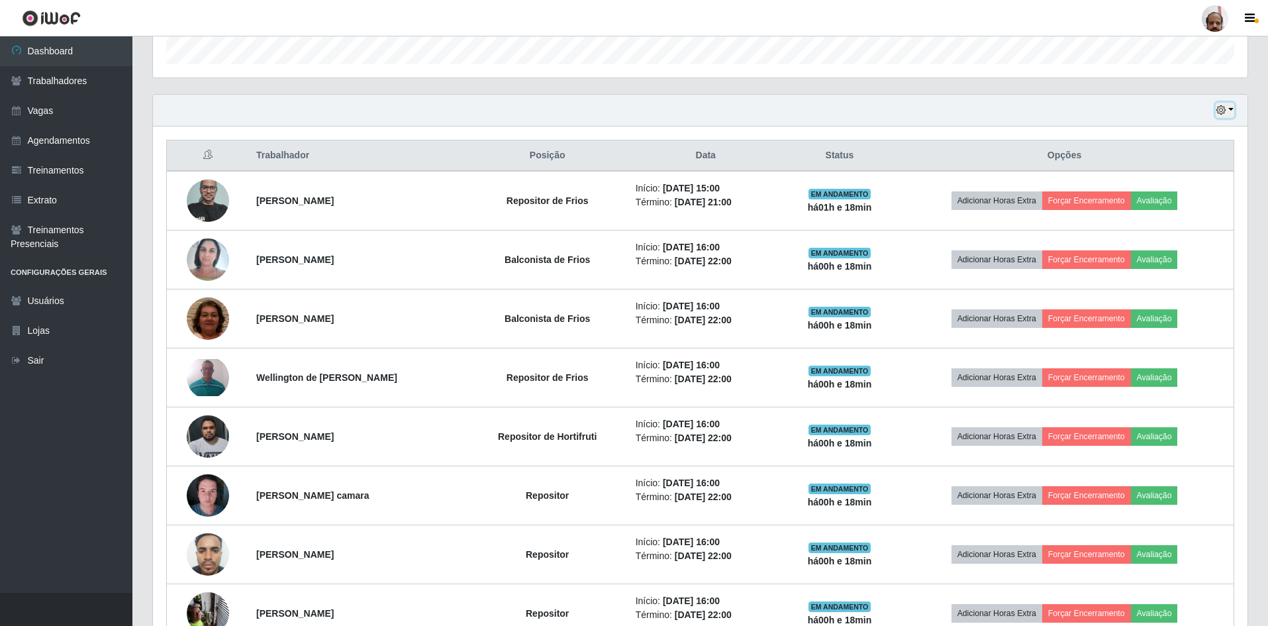
click at [1219, 113] on icon "button" at bounding box center [1220, 109] width 9 height 9
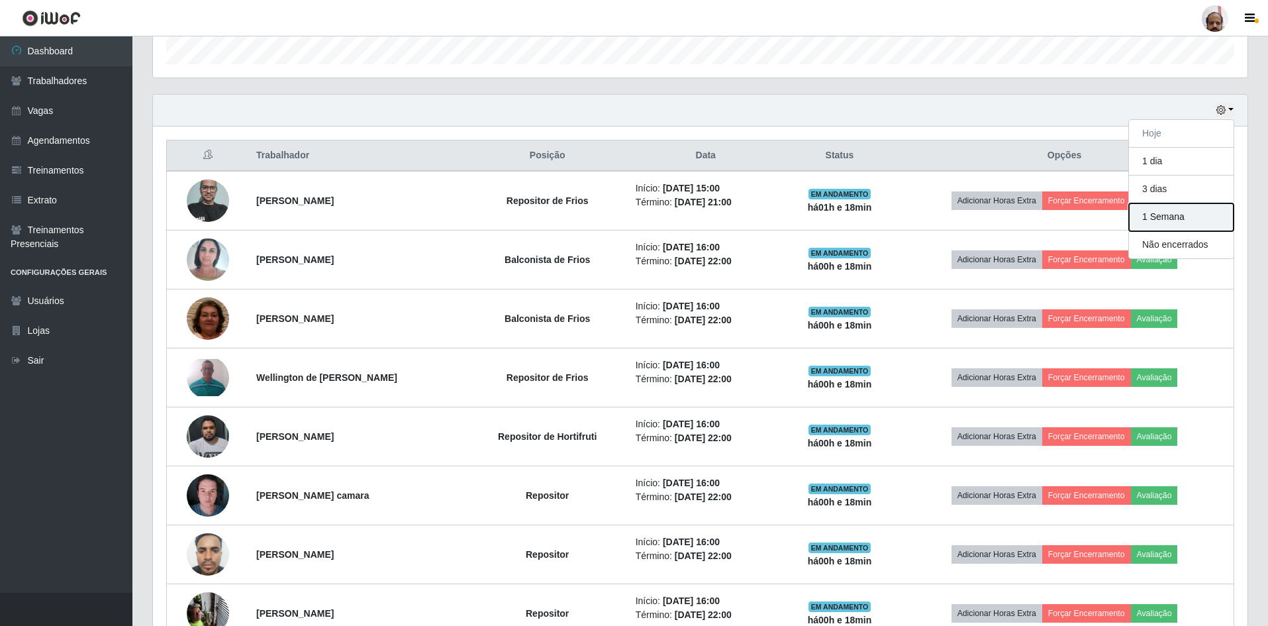
click at [1174, 220] on button "1 Semana" at bounding box center [1181, 217] width 105 height 28
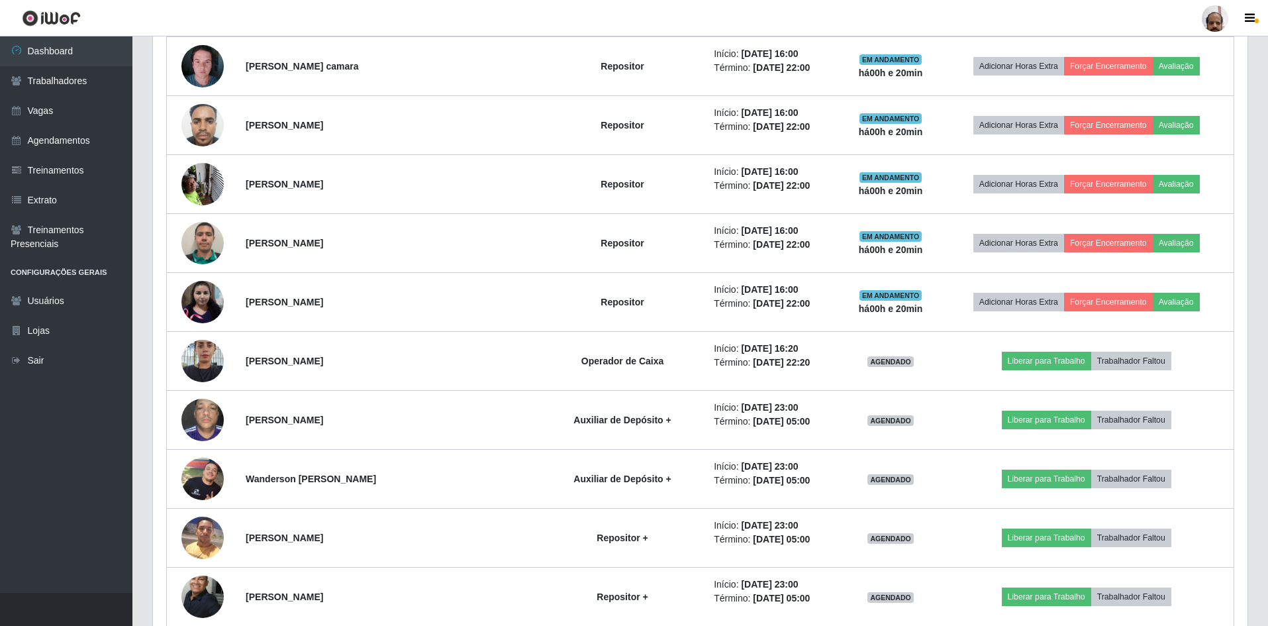
scroll to position [861, 0]
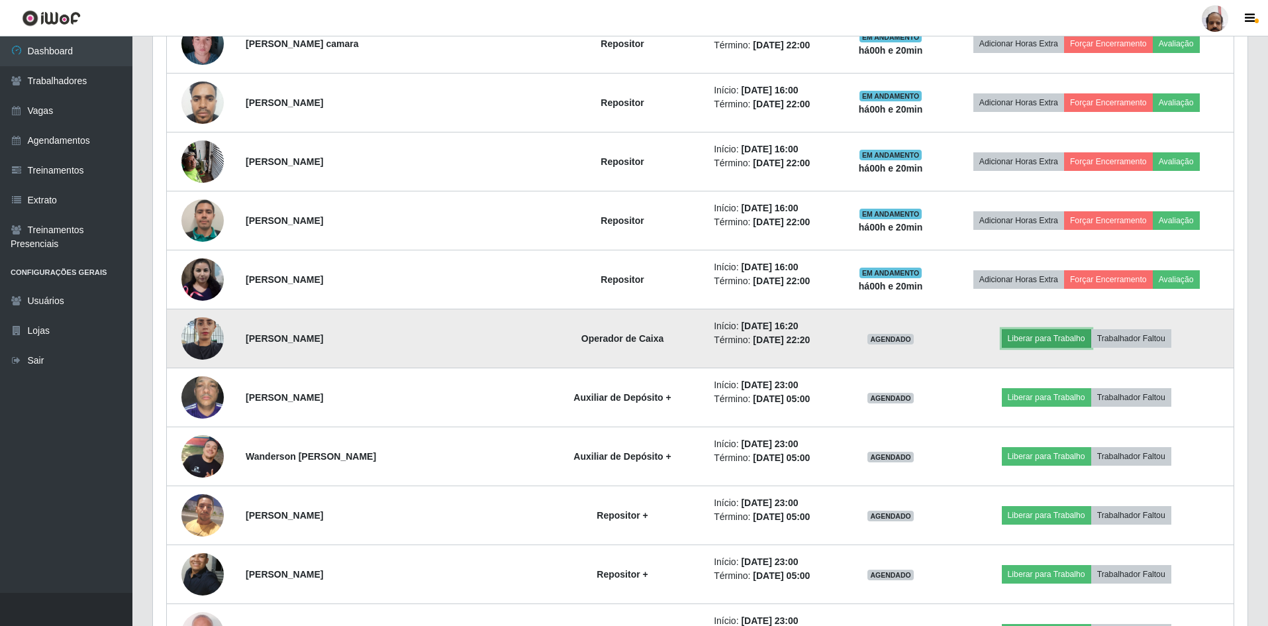
click at [1024, 337] on button "Liberar para Trabalho" at bounding box center [1046, 338] width 89 height 19
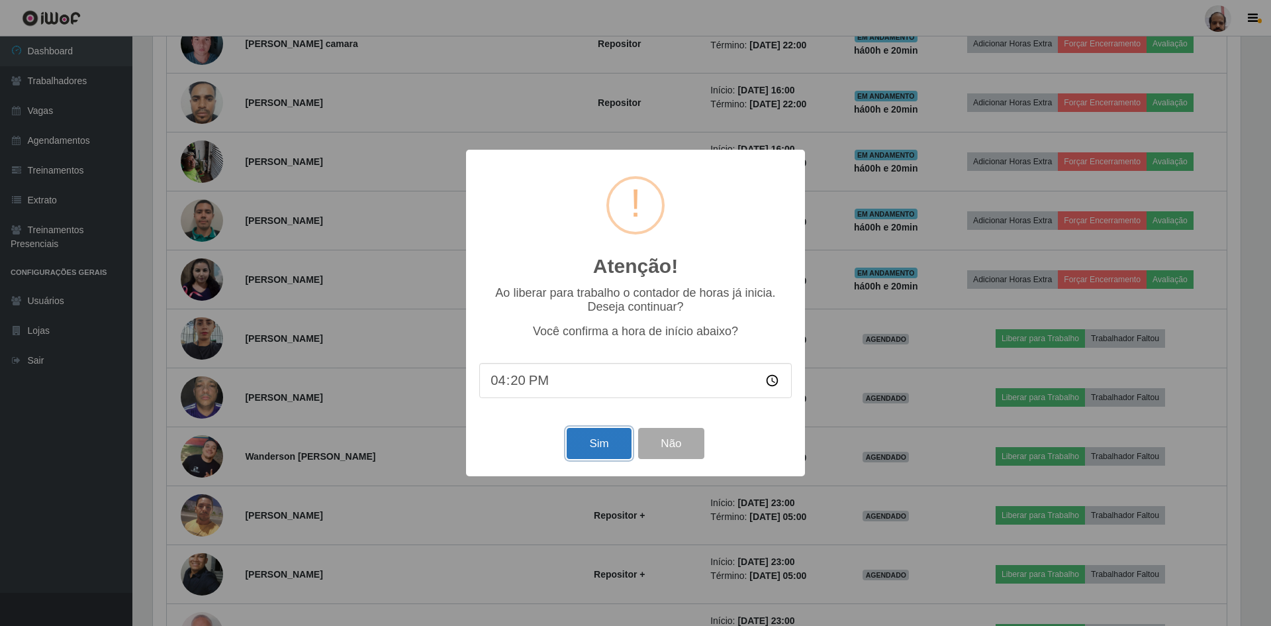
click at [586, 446] on button "Sim" at bounding box center [599, 443] width 64 height 31
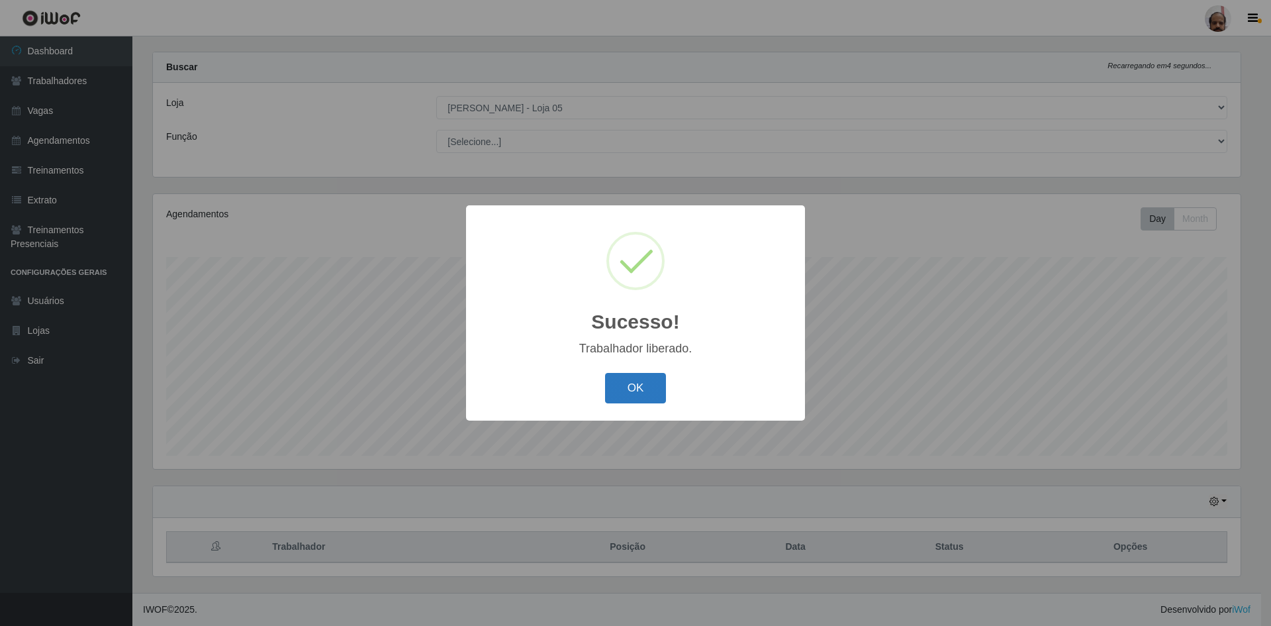
click at [654, 392] on button "OK" at bounding box center [636, 388] width 62 height 31
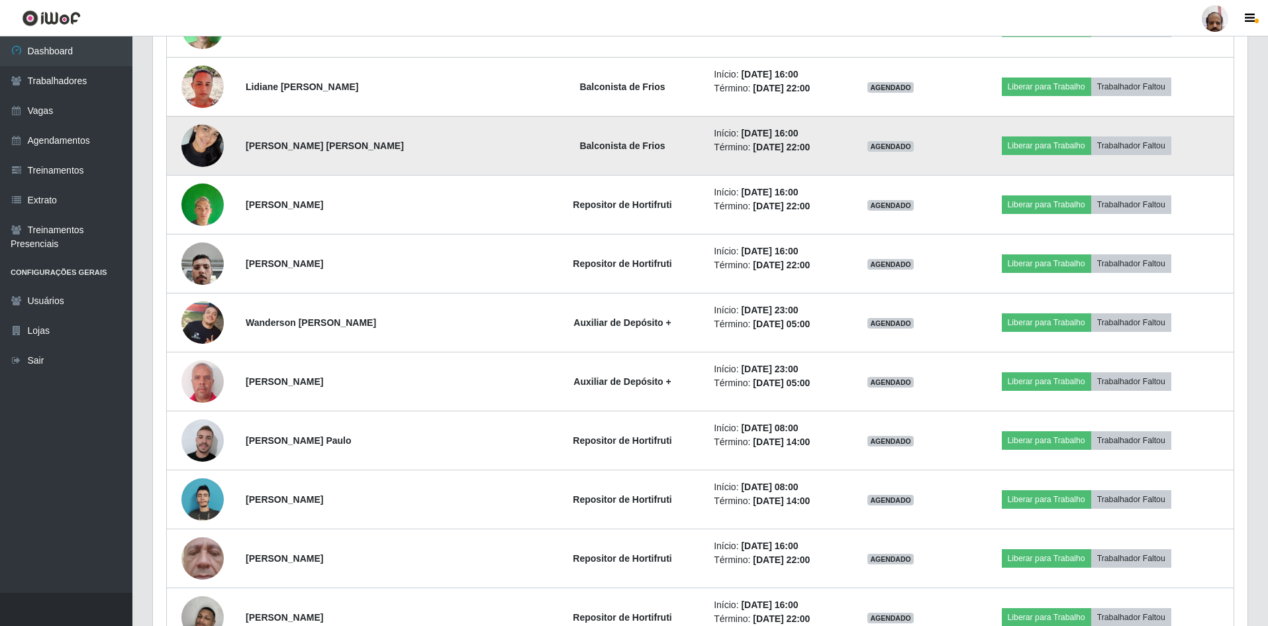
scroll to position [12570, 0]
